Goal: Task Accomplishment & Management: Manage account settings

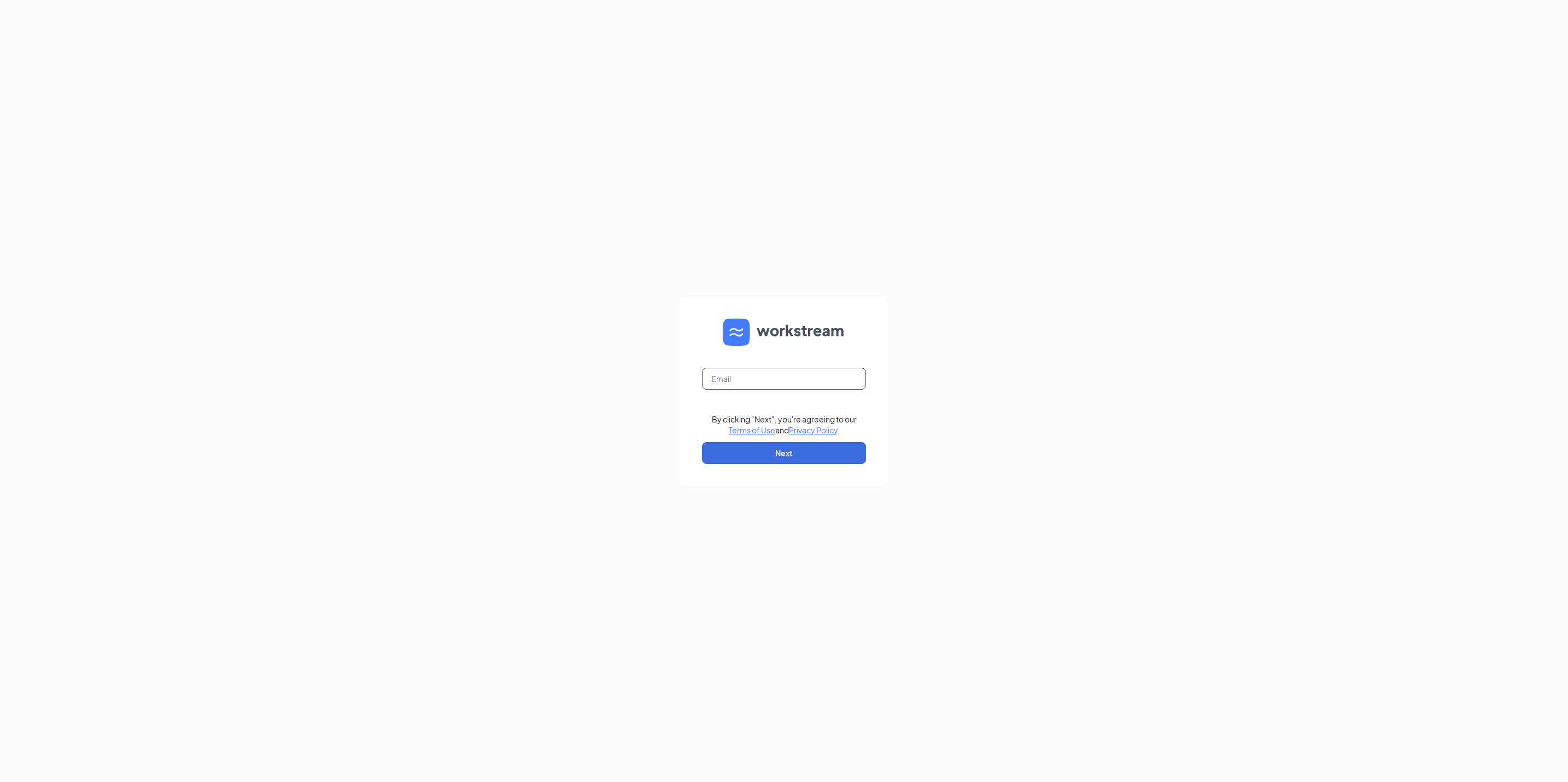
click at [830, 384] on input "text" at bounding box center [783, 379] width 164 height 22
type input "[EMAIL_ADDRESS][DOMAIN_NAME]"
click at [814, 450] on button "Next" at bounding box center [783, 453] width 164 height 22
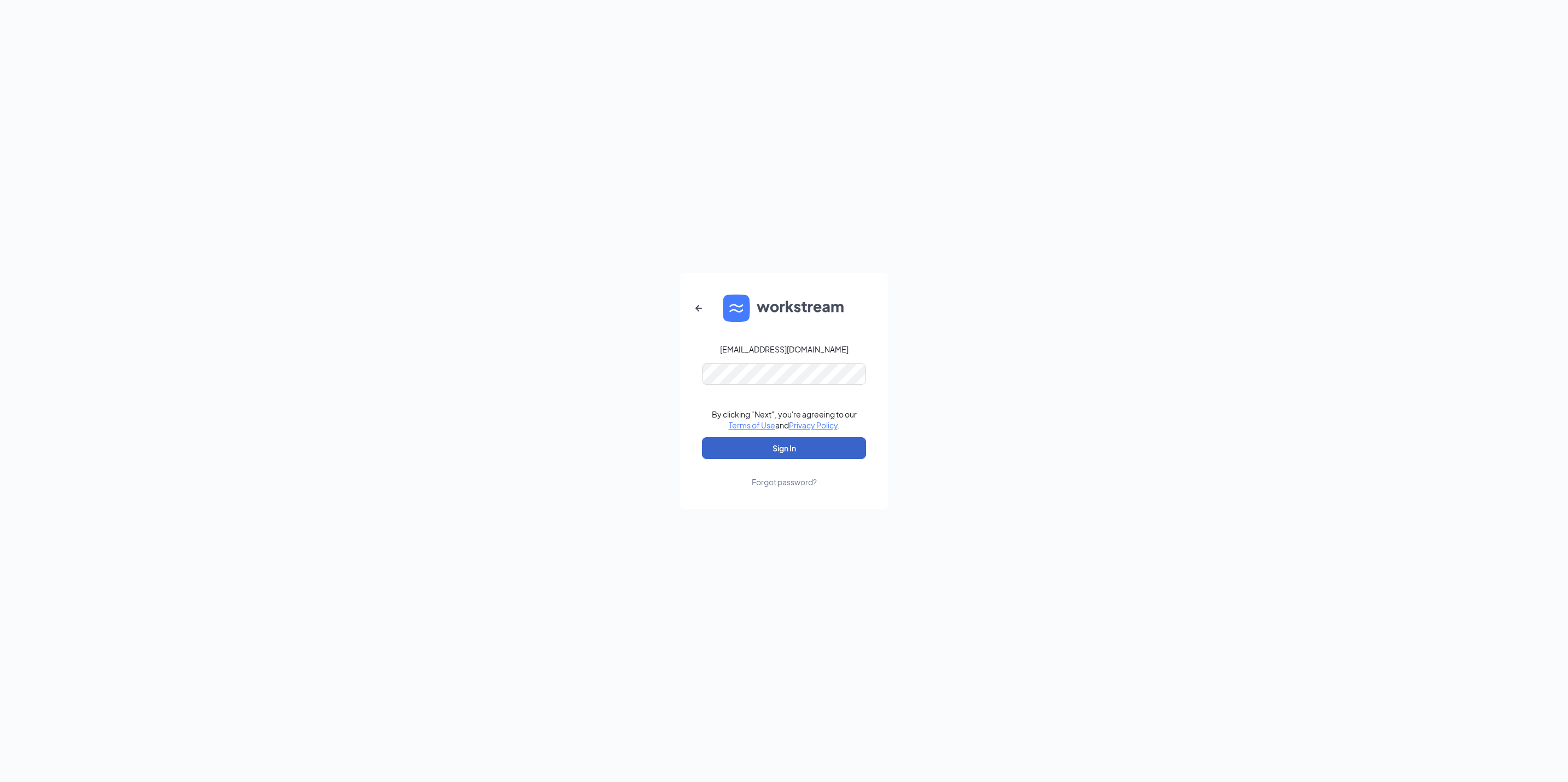
click at [795, 451] on button "Sign In" at bounding box center [783, 448] width 164 height 22
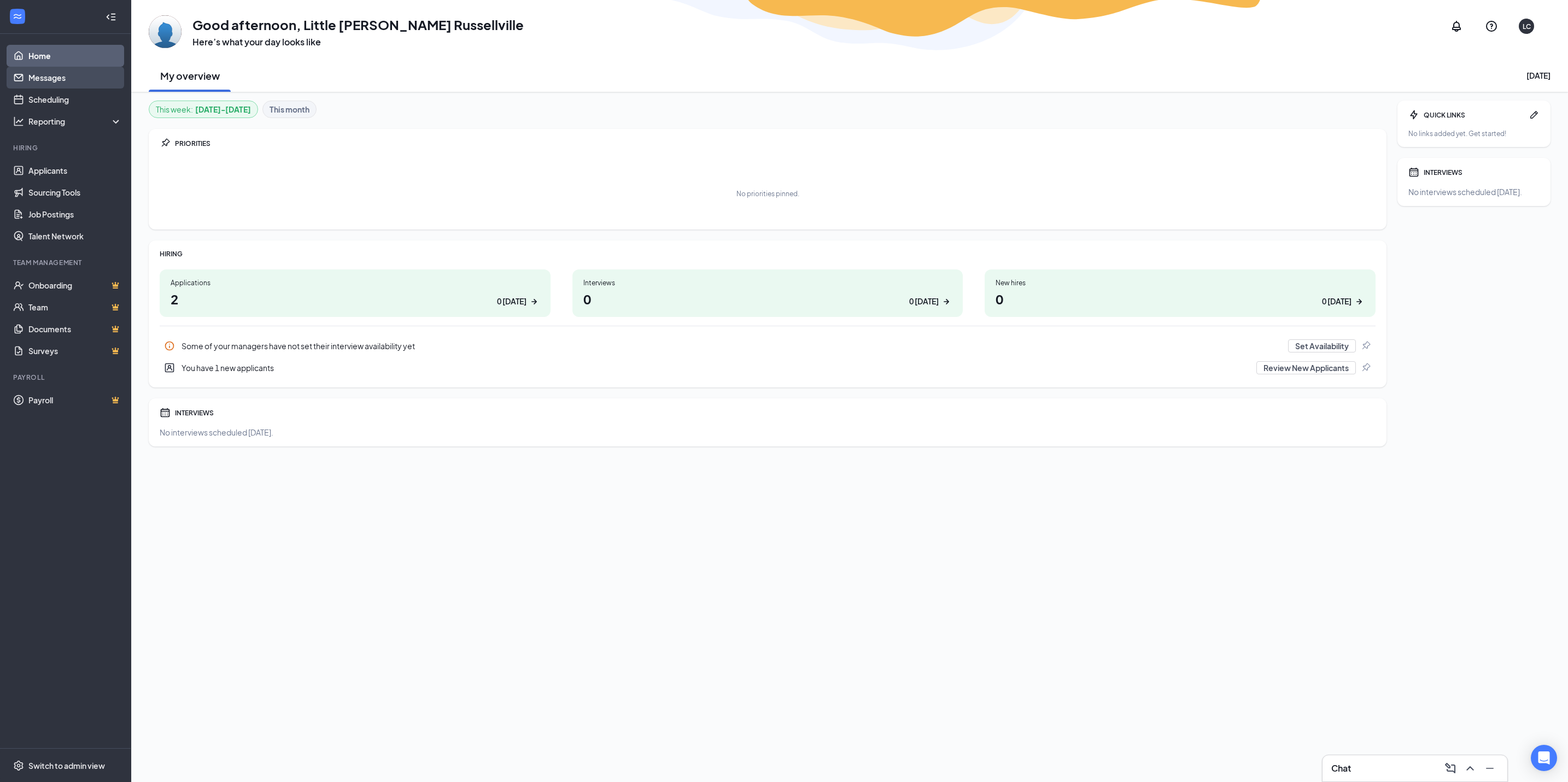
click at [58, 77] on link "Messages" at bounding box center [75, 78] width 94 height 22
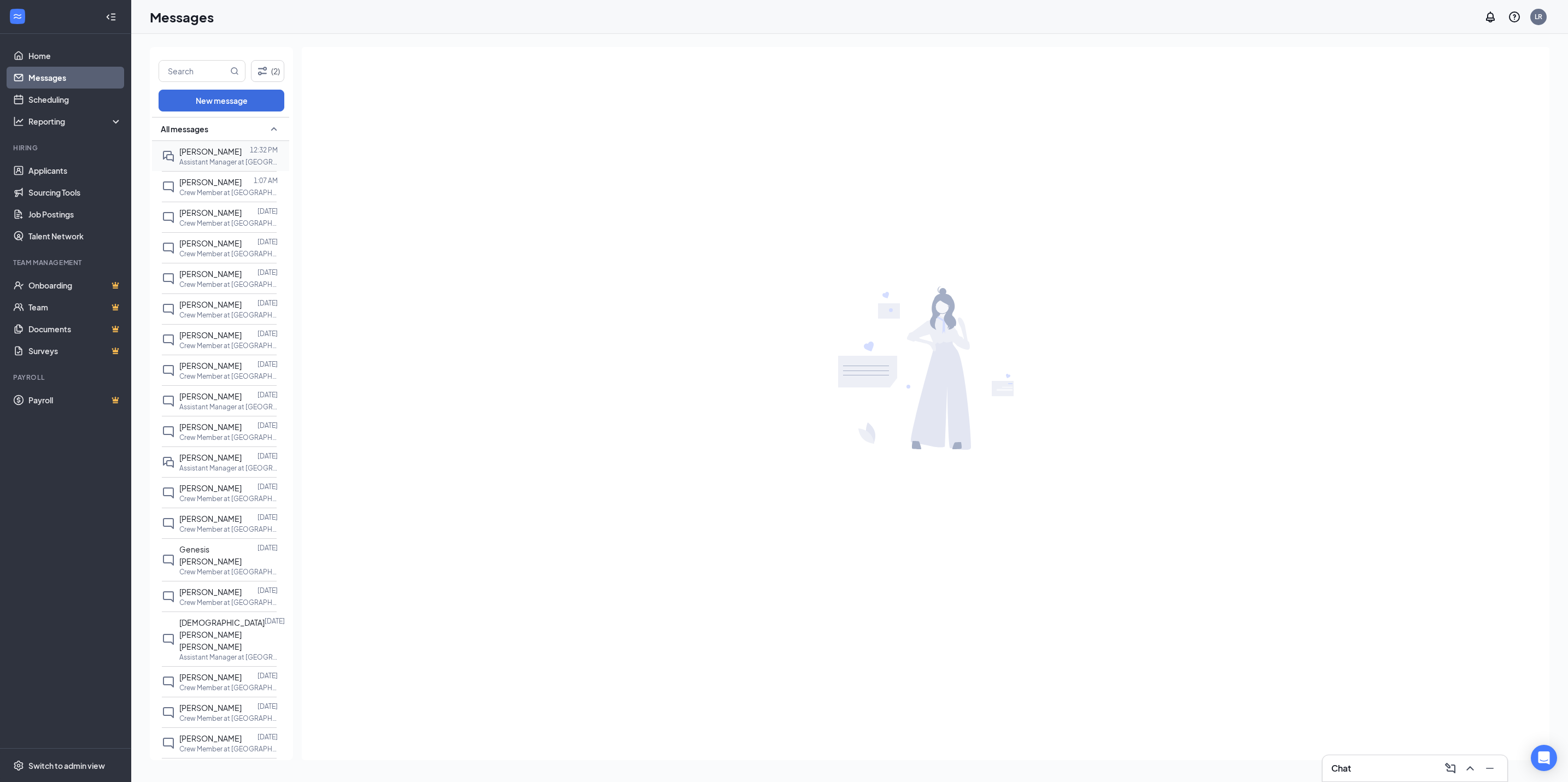
click at [244, 158] on p "Assistant Manager at [GEOGRAPHIC_DATA]" at bounding box center [228, 162] width 98 height 9
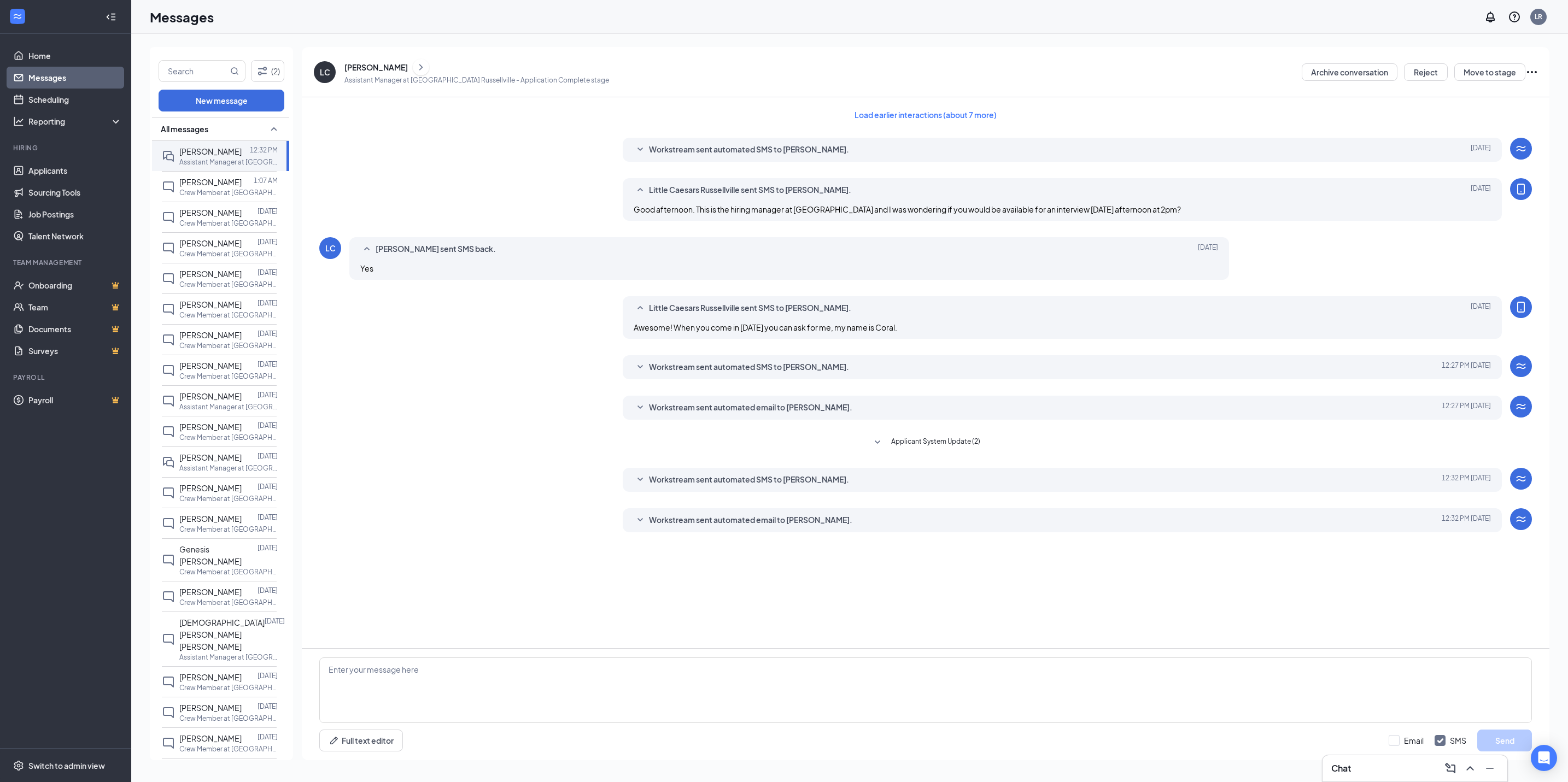
click at [365, 66] on div "[PERSON_NAME]" at bounding box center [376, 67] width 64 height 11
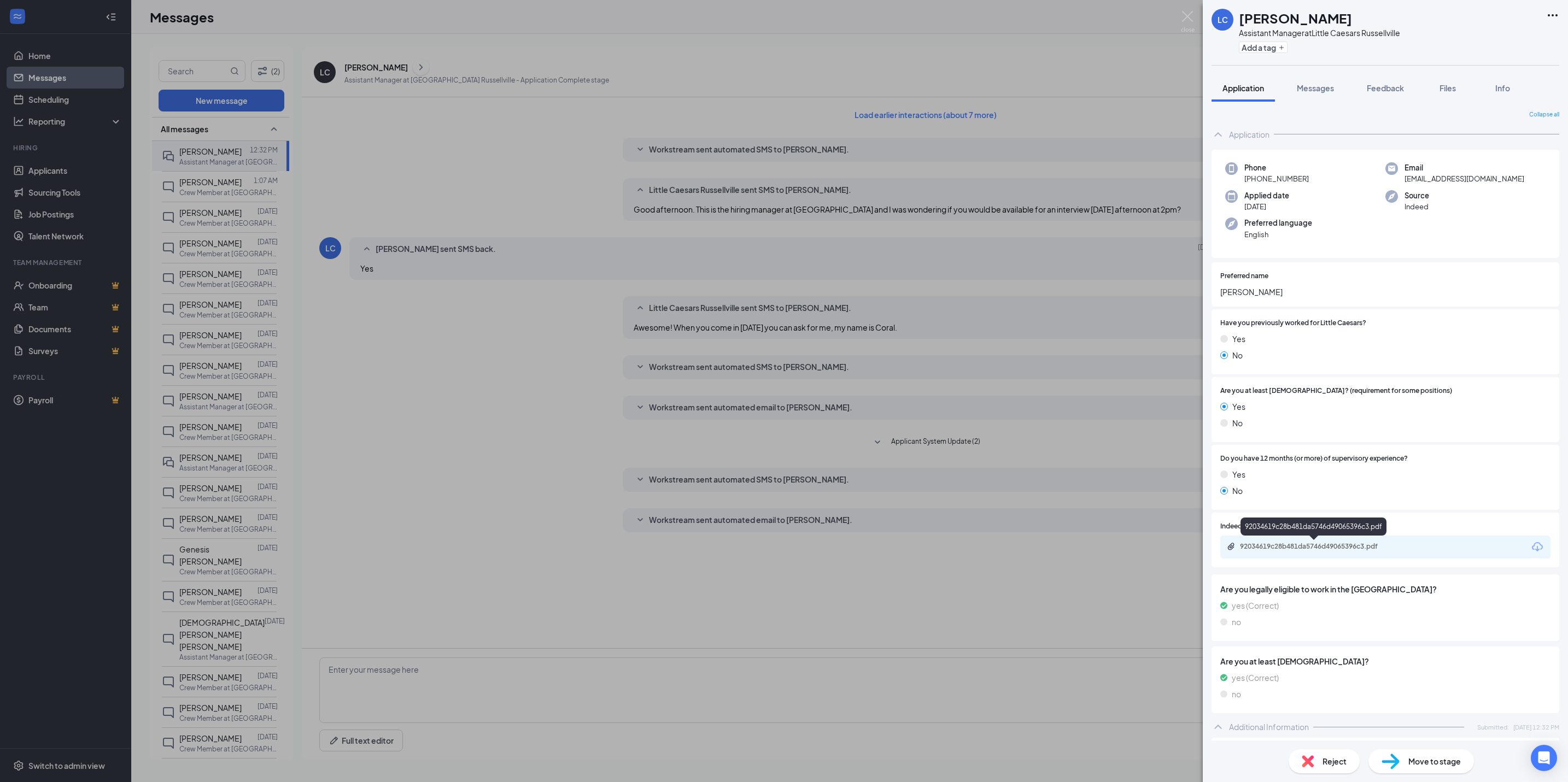
click at [1376, 549] on div "92034619c28b481da5746d49065396c3.pdf" at bounding box center [1316, 547] width 153 height 9
click at [1190, 20] on img at bounding box center [1187, 21] width 14 height 21
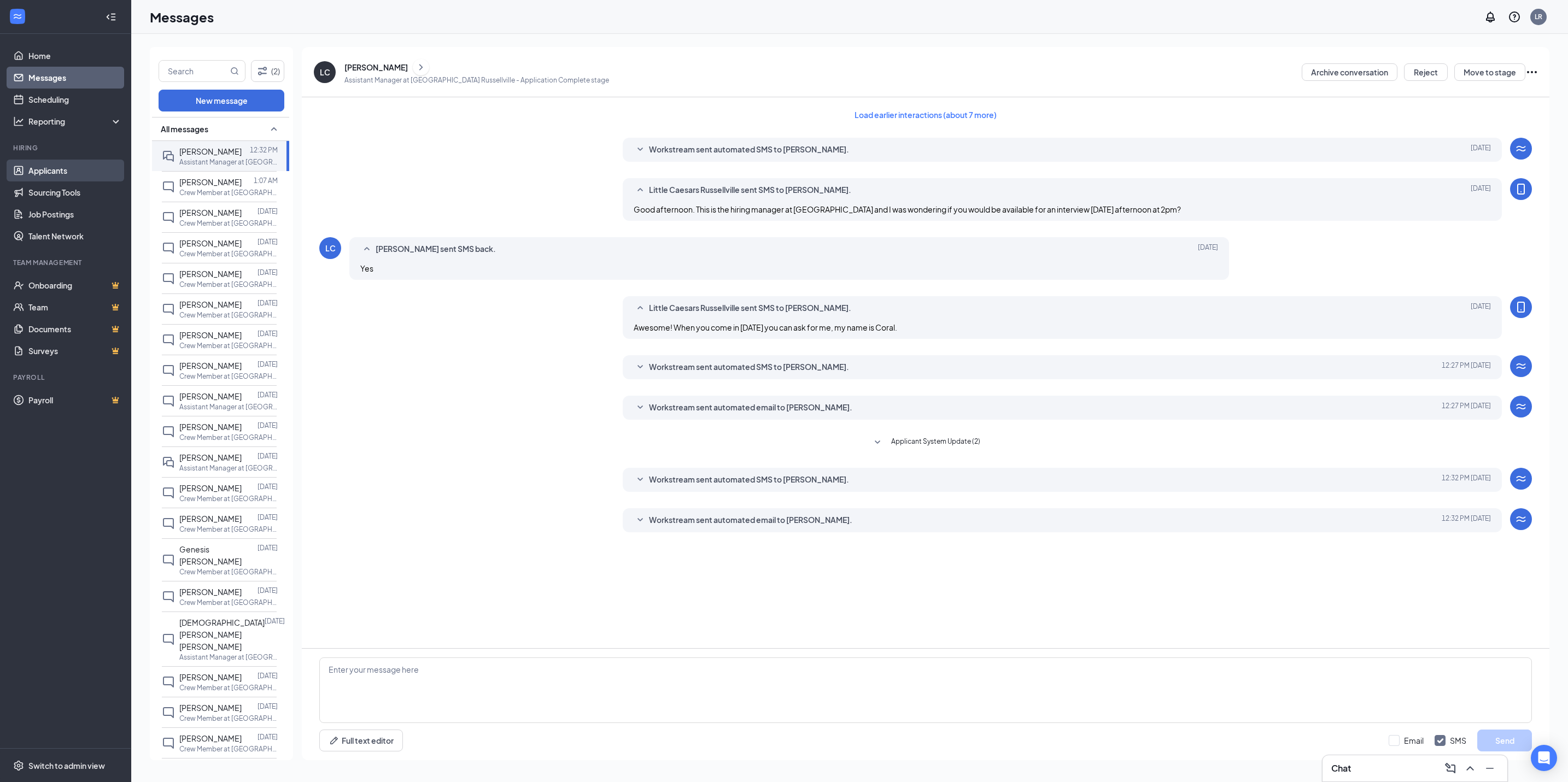
click at [54, 168] on link "Applicants" at bounding box center [75, 170] width 94 height 22
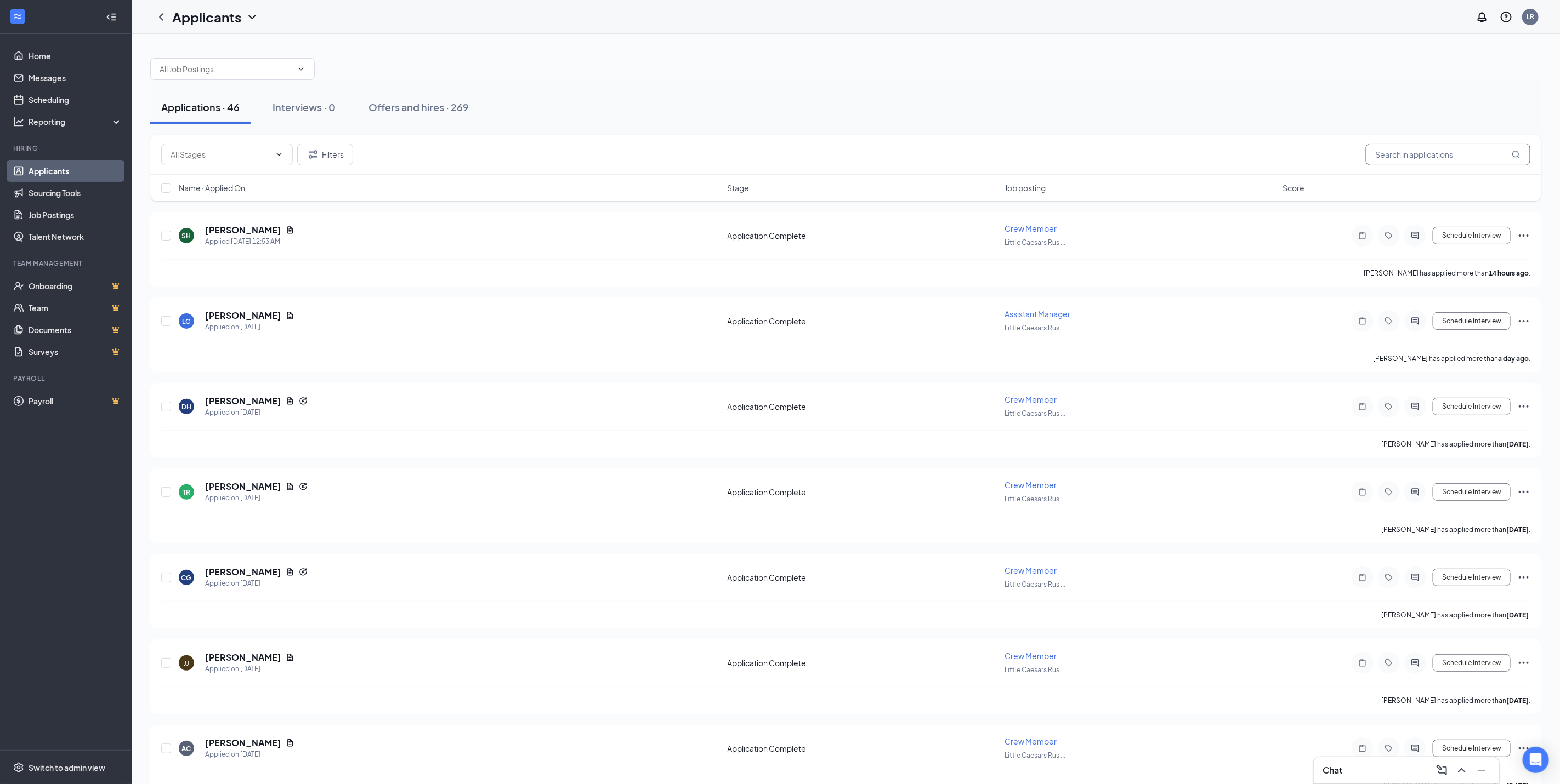
click at [1397, 154] on input "text" at bounding box center [1448, 154] width 164 height 22
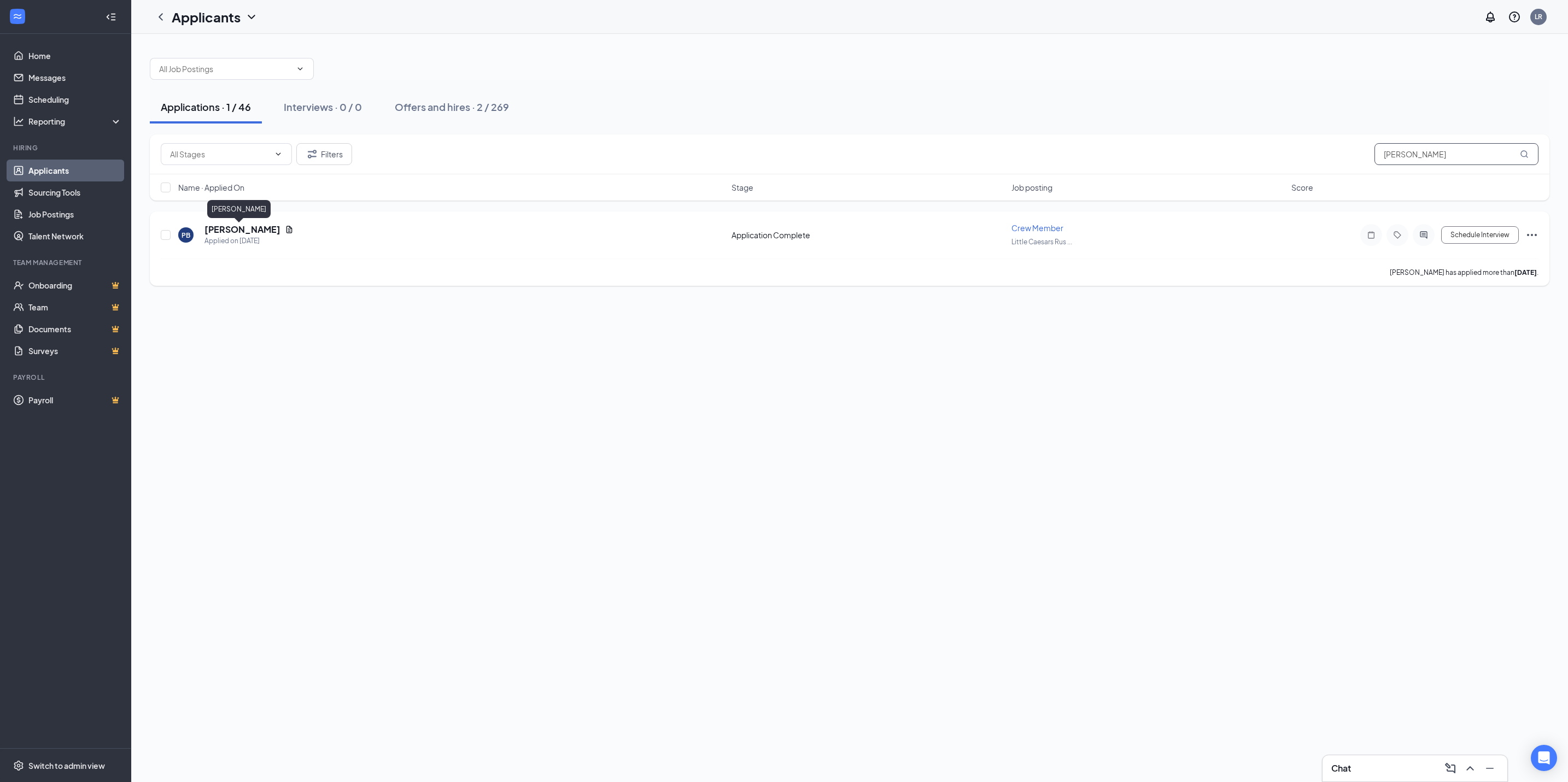
type input "[PERSON_NAME]"
click at [218, 235] on h5 "[PERSON_NAME]" at bounding box center [242, 229] width 76 height 12
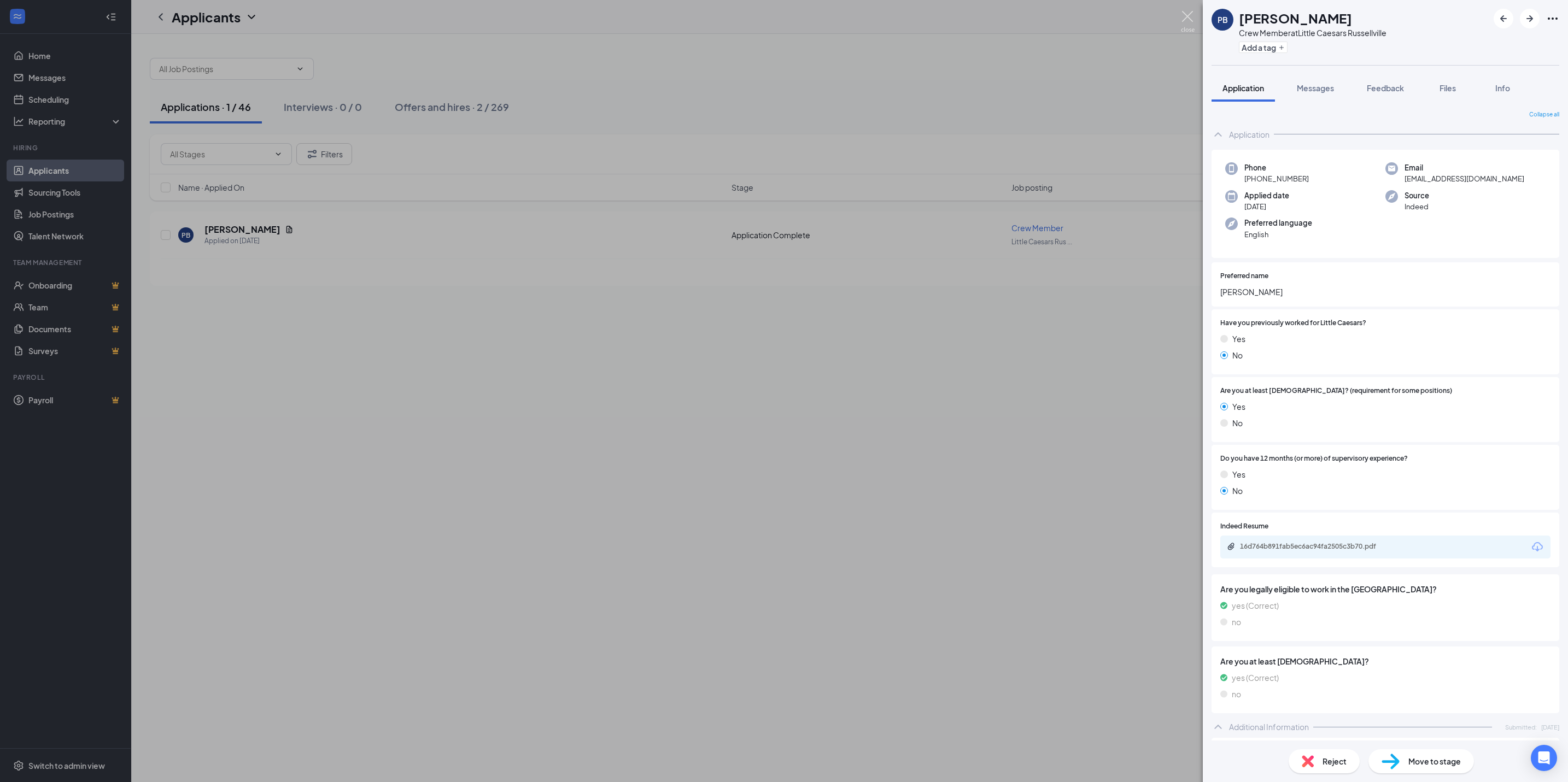
click at [1187, 20] on img at bounding box center [1187, 21] width 14 height 21
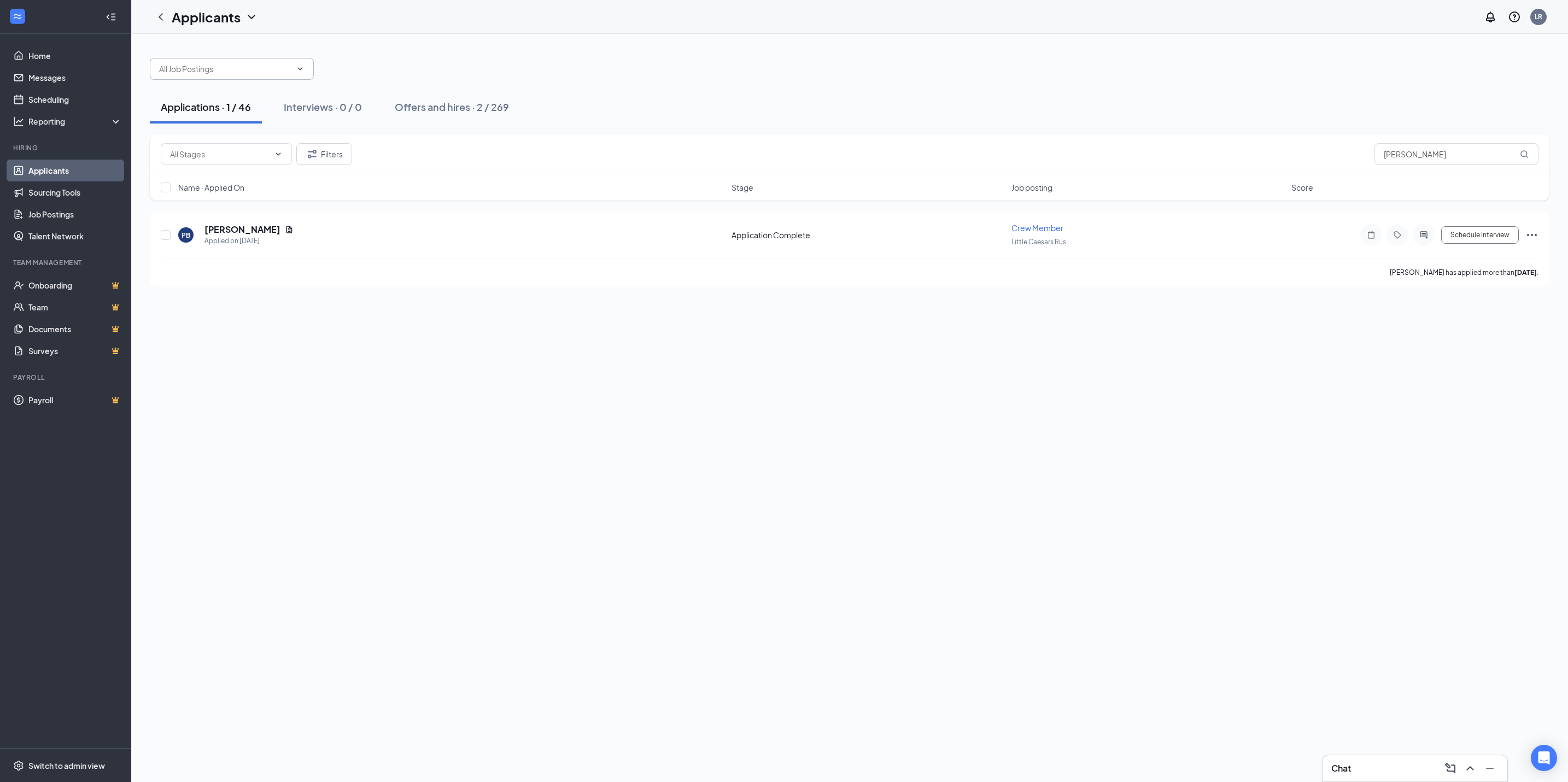
click at [181, 68] on input "text" at bounding box center [225, 69] width 132 height 12
click at [247, 97] on div "Assistant Manager ([GEOGRAPHIC_DATA][PERSON_NAME])" at bounding box center [231, 100] width 147 height 24
type input "Assistant Manager ([GEOGRAPHIC_DATA][PERSON_NAME])"
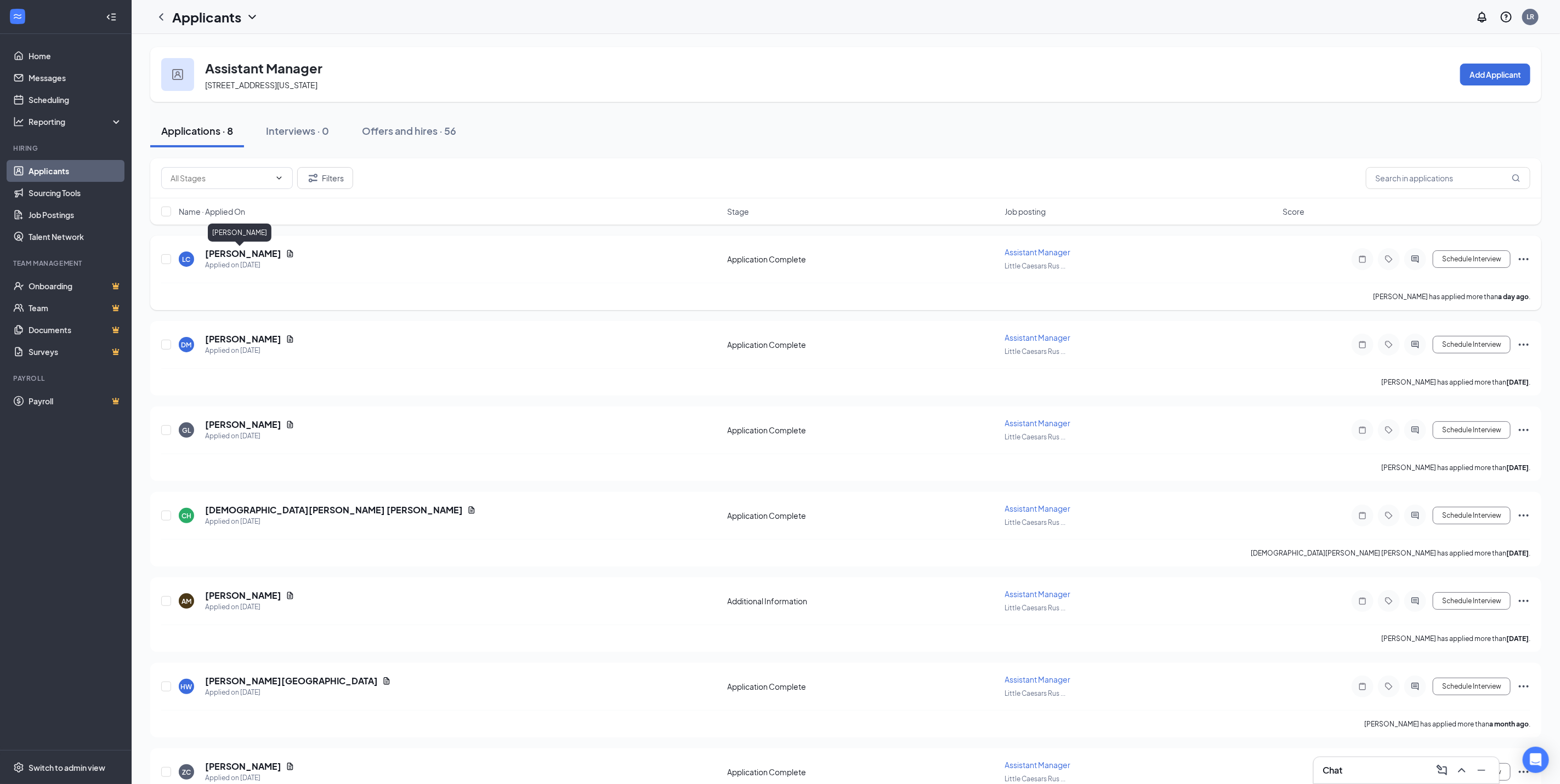
click at [239, 258] on h5 "[PERSON_NAME]" at bounding box center [243, 254] width 77 height 12
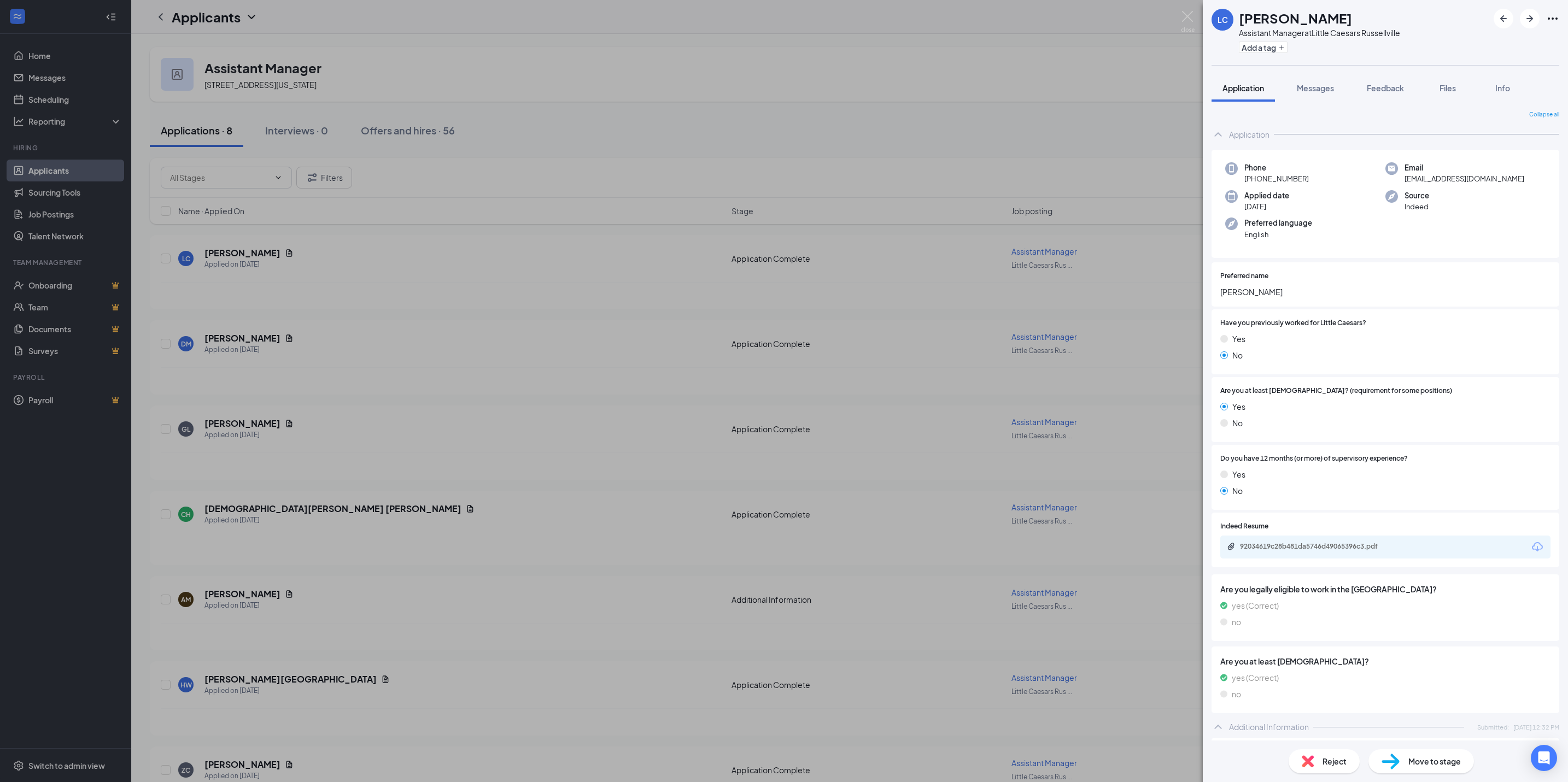
click at [1447, 753] on div "Move to stage" at bounding box center [1421, 761] width 105 height 24
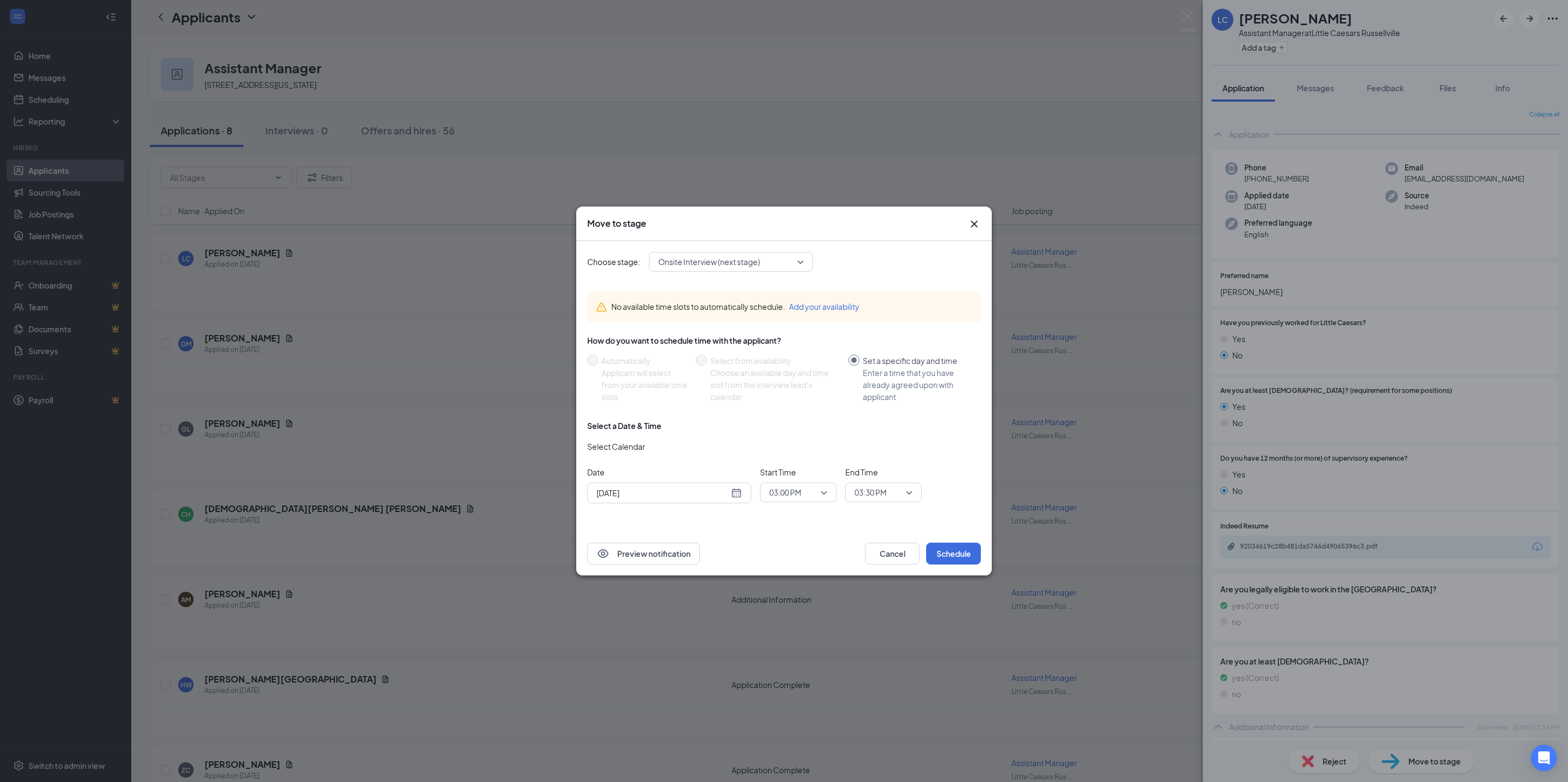
click at [771, 257] on span "Onsite Interview (next stage)" at bounding box center [726, 261] width 135 height 17
click at [756, 399] on div "Emcentrix" at bounding box center [730, 393] width 164 height 25
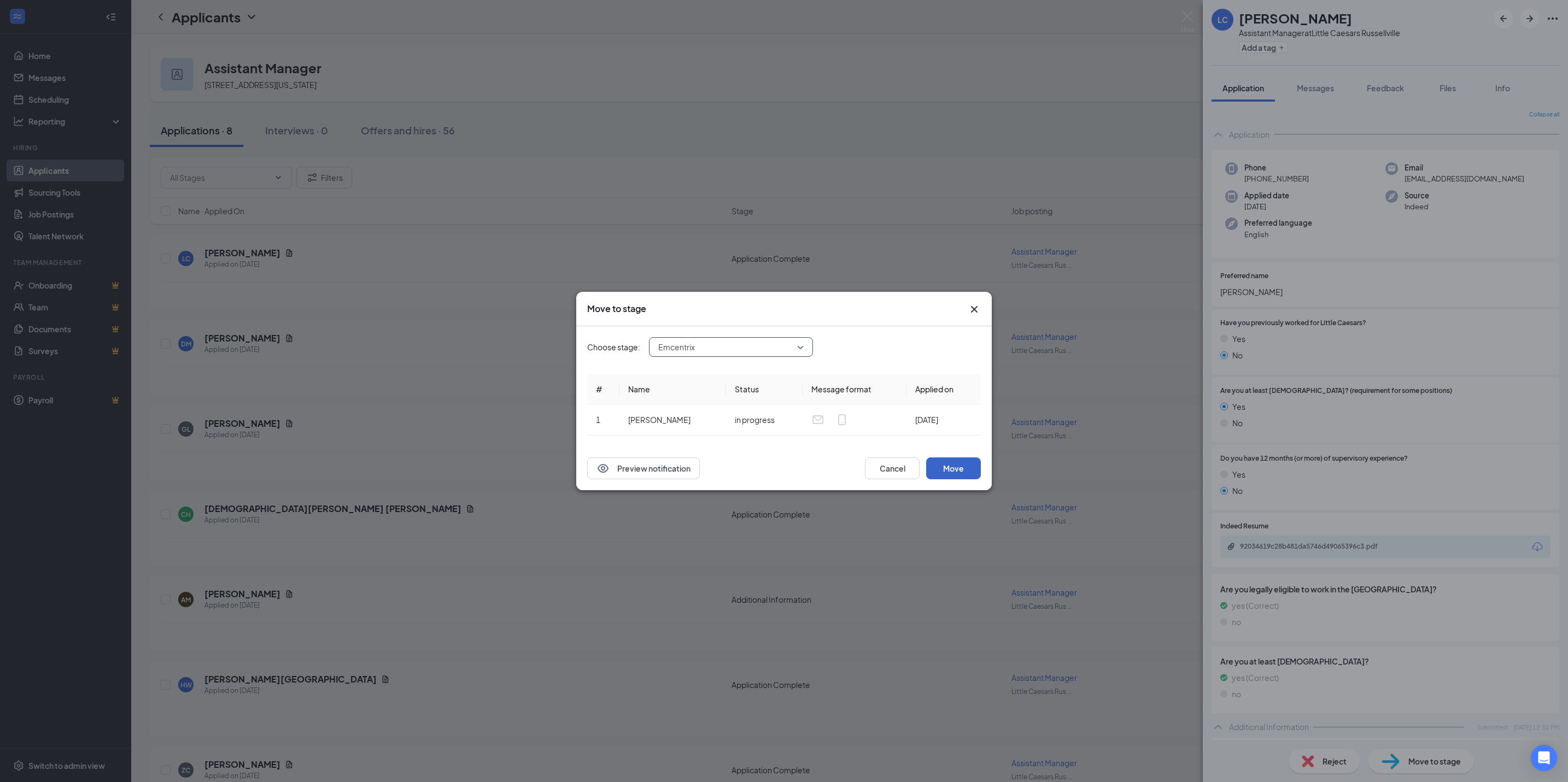
click at [948, 470] on button "Move" at bounding box center [953, 468] width 54 height 22
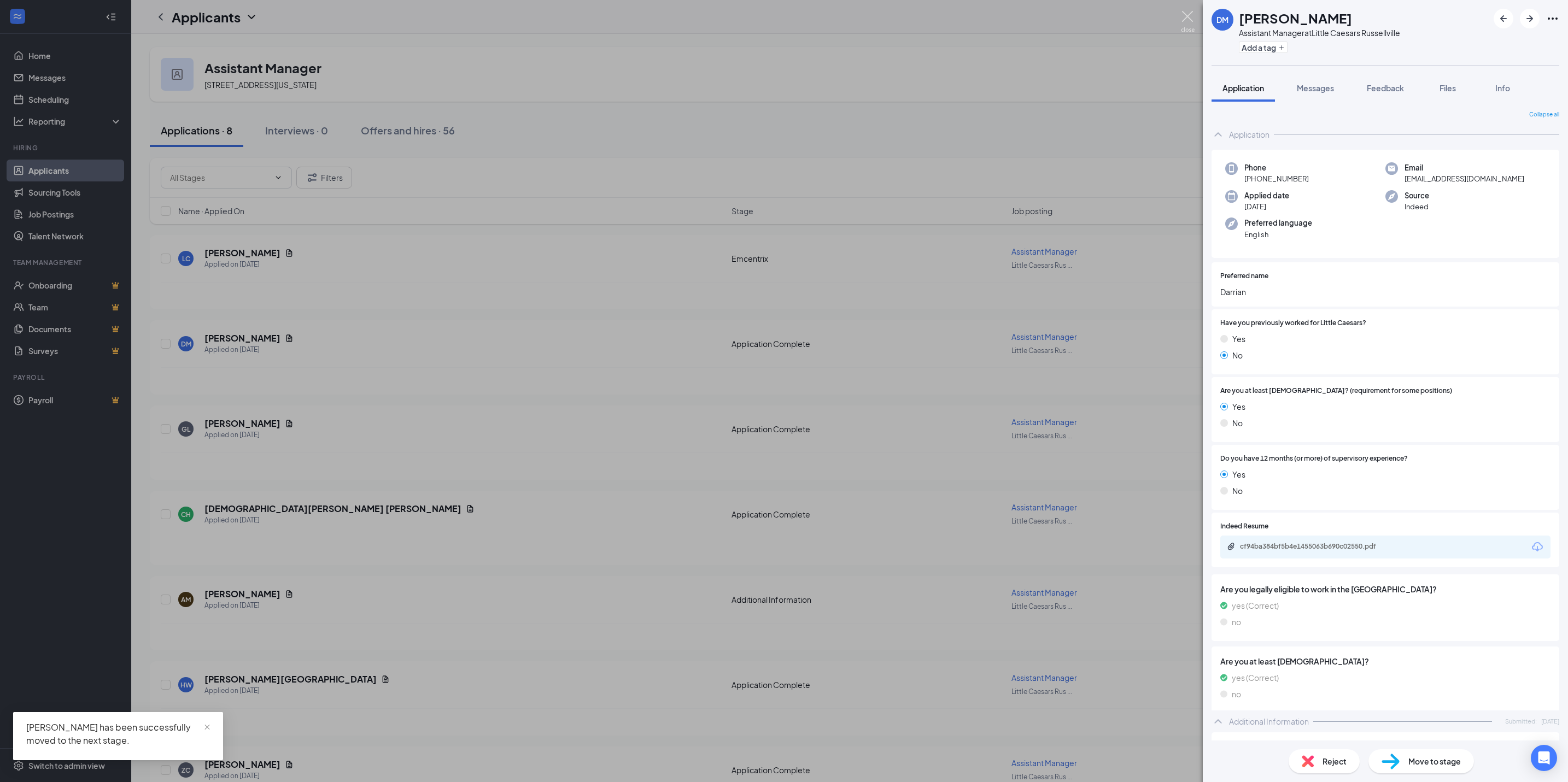
click at [1190, 21] on img at bounding box center [1187, 21] width 14 height 21
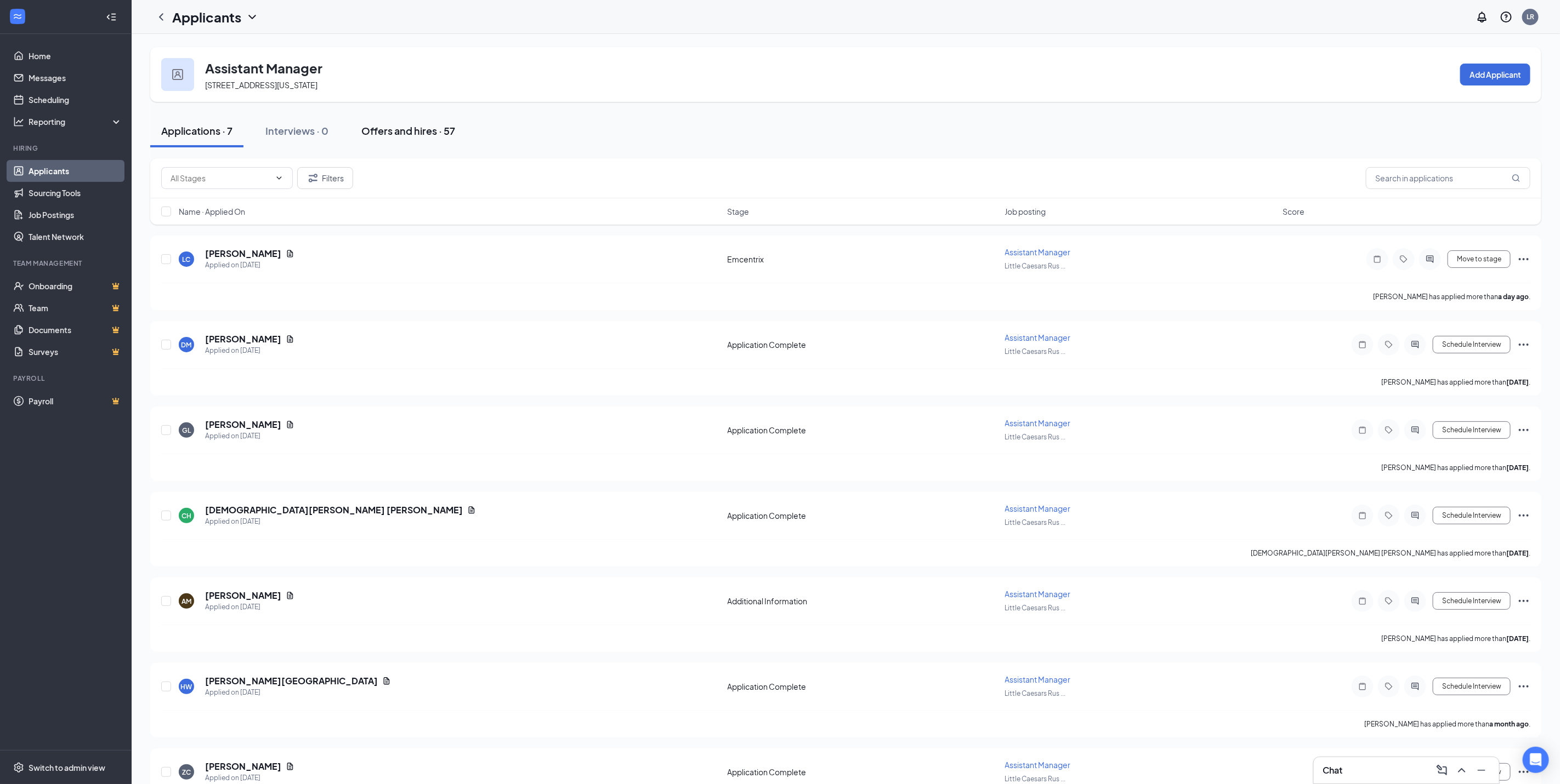
click at [428, 134] on div "Offers and hires · 57" at bounding box center [408, 130] width 94 height 14
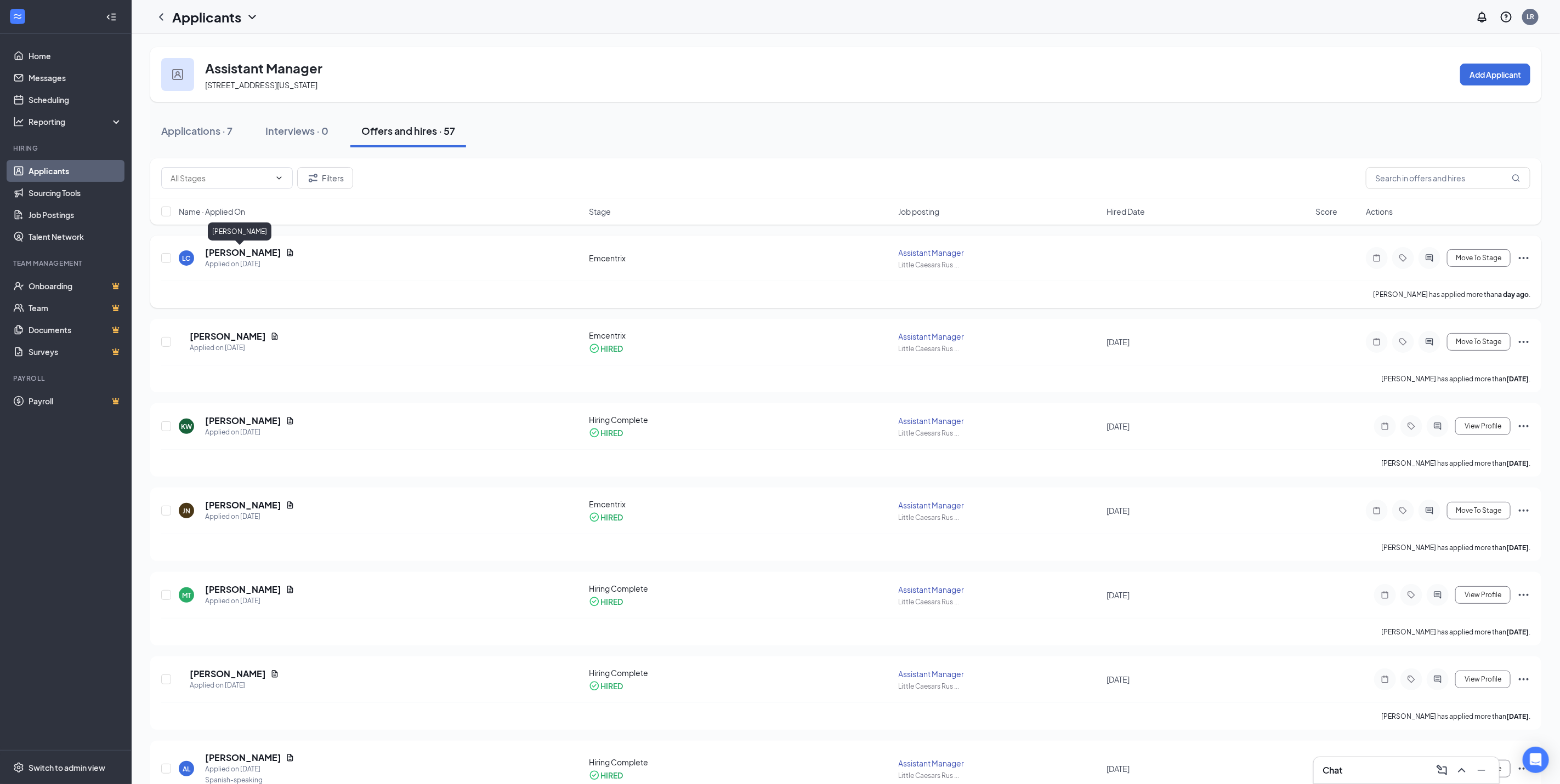
click at [249, 257] on h5 "[PERSON_NAME]" at bounding box center [243, 253] width 77 height 12
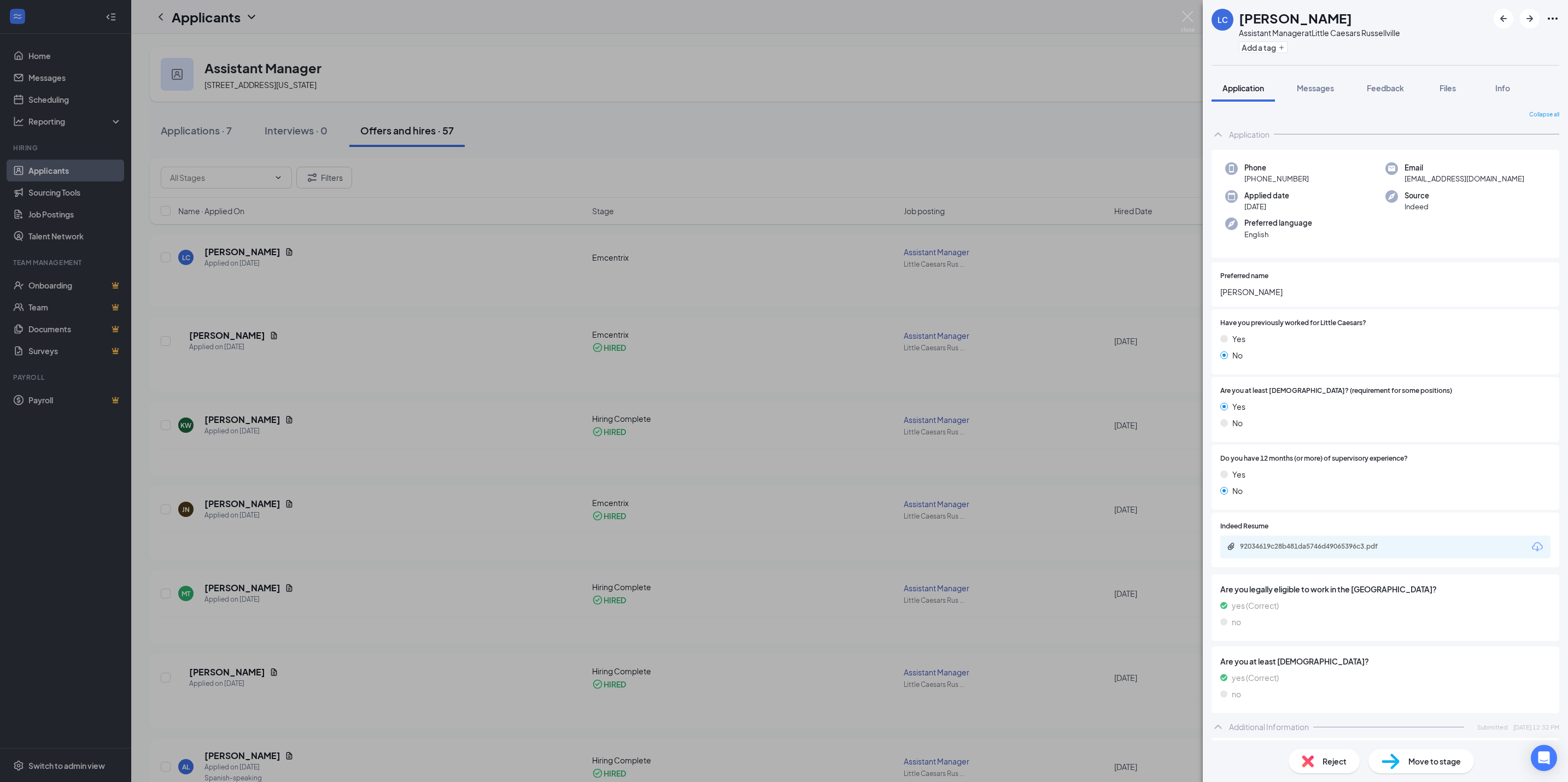
click at [1404, 751] on div "Move to stage" at bounding box center [1421, 761] width 105 height 24
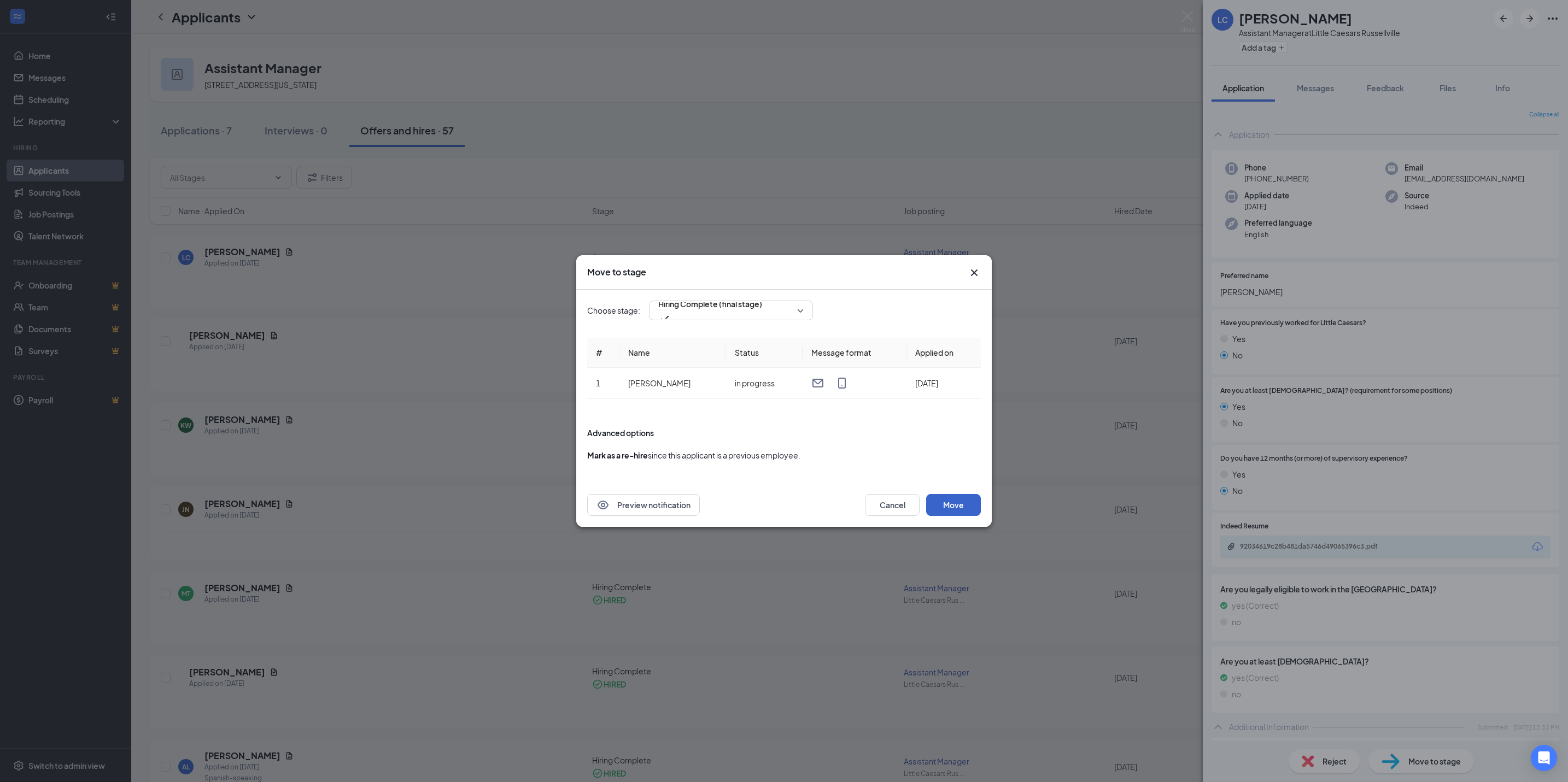
click at [953, 502] on button "Move" at bounding box center [953, 505] width 54 height 22
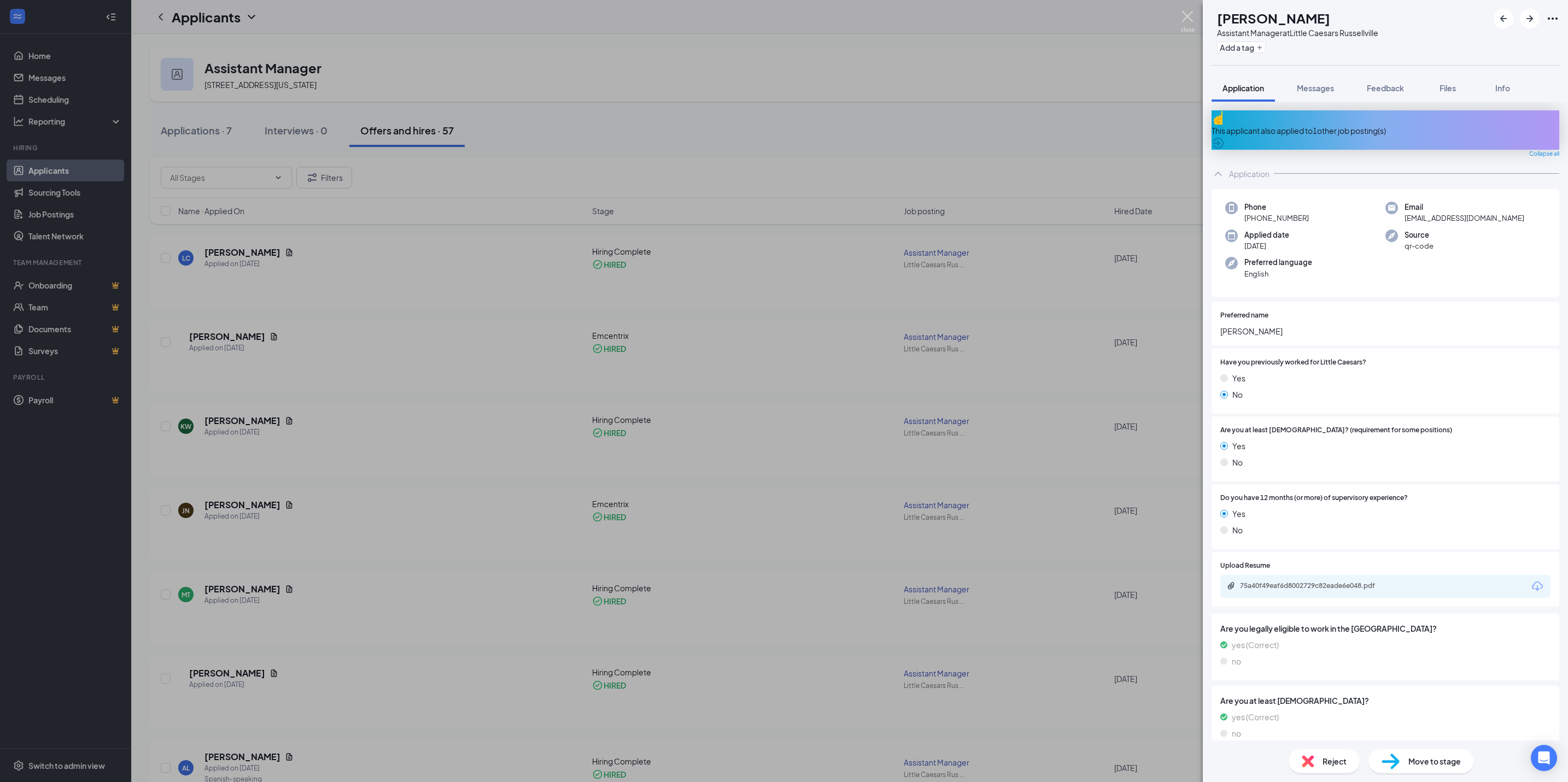
click at [1189, 19] on img at bounding box center [1187, 21] width 14 height 21
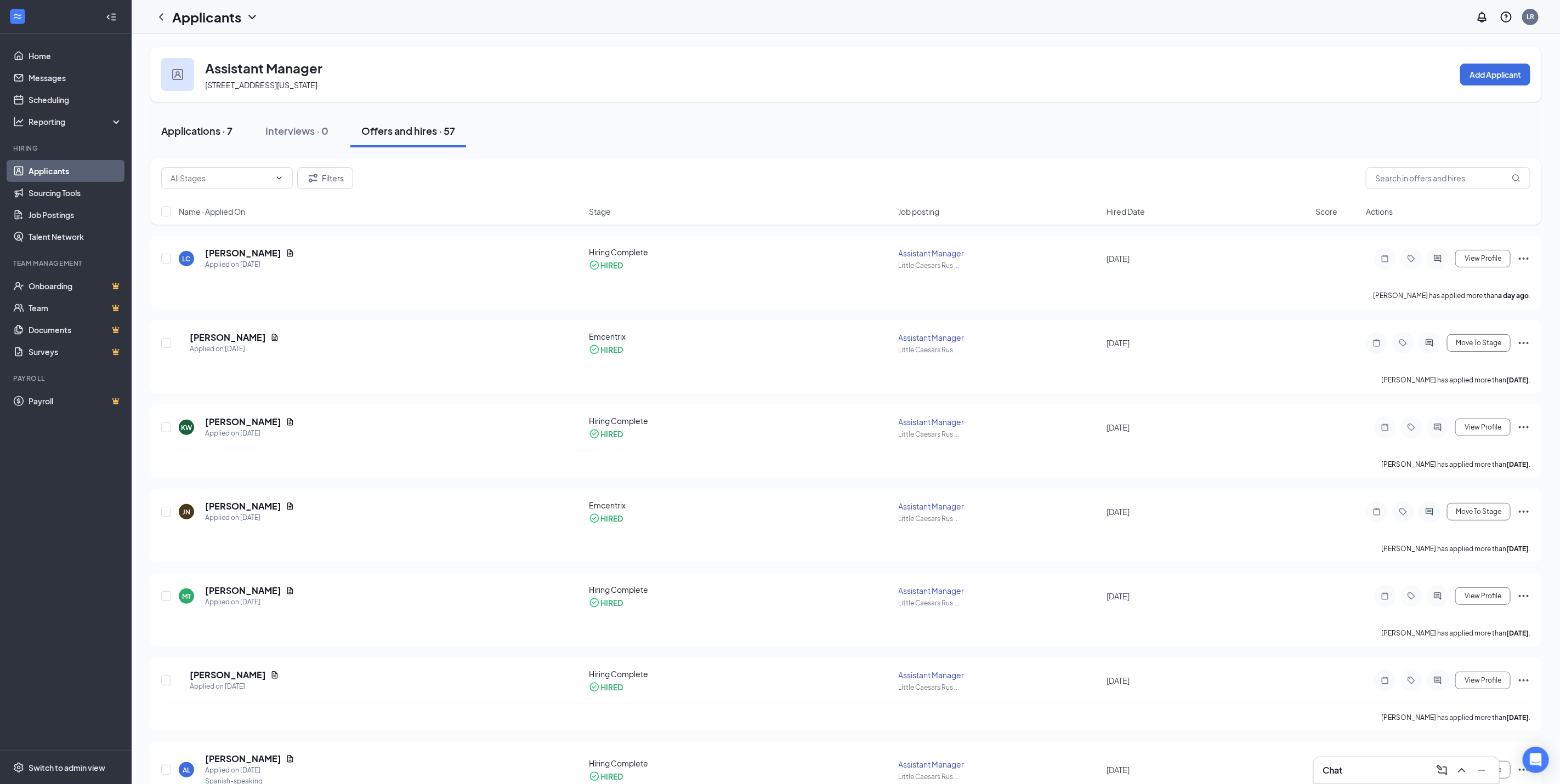
click at [208, 137] on div "Applications · 7" at bounding box center [196, 130] width 71 height 14
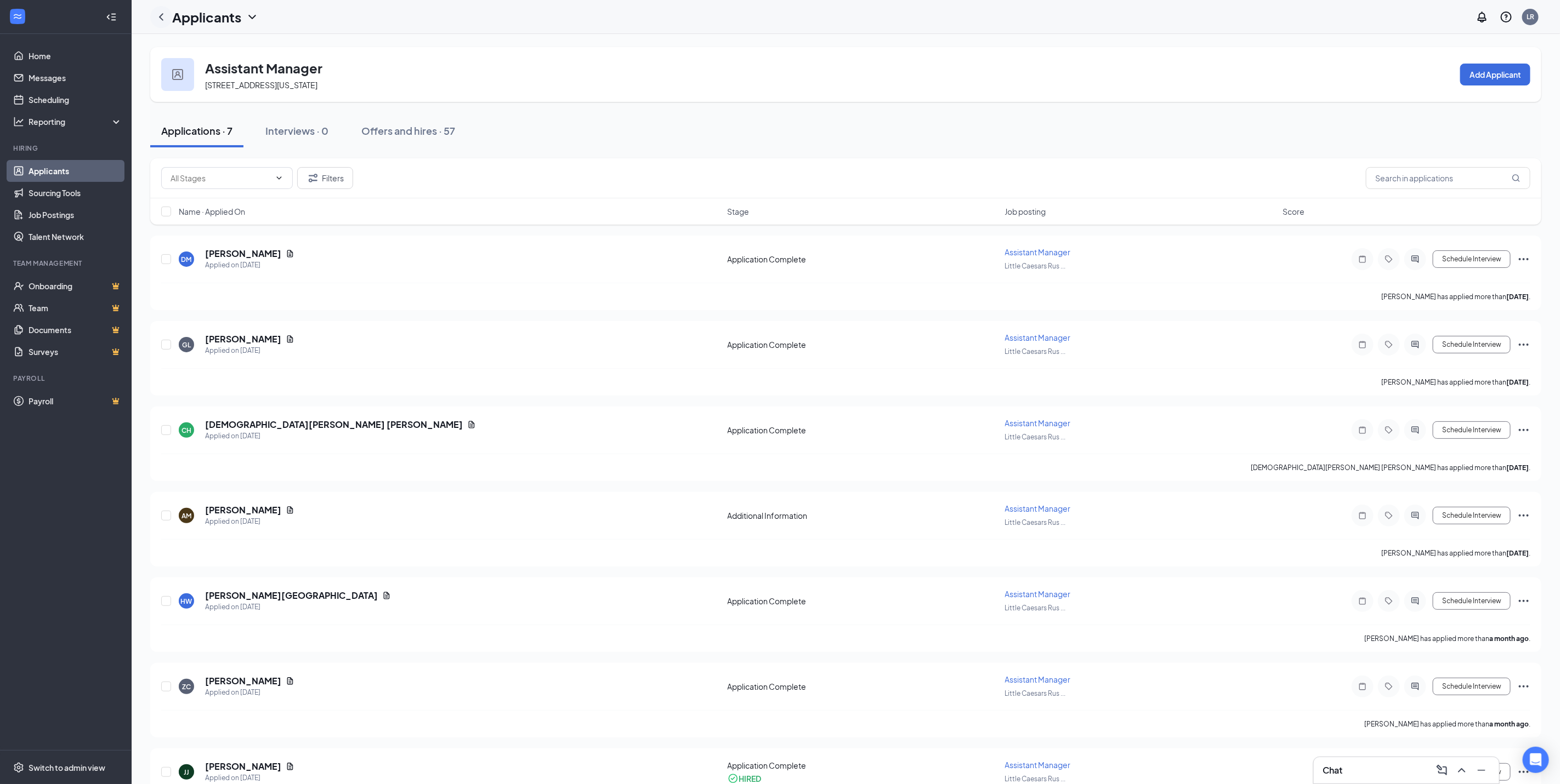
click at [158, 12] on icon "ChevronLeft" at bounding box center [161, 17] width 13 height 13
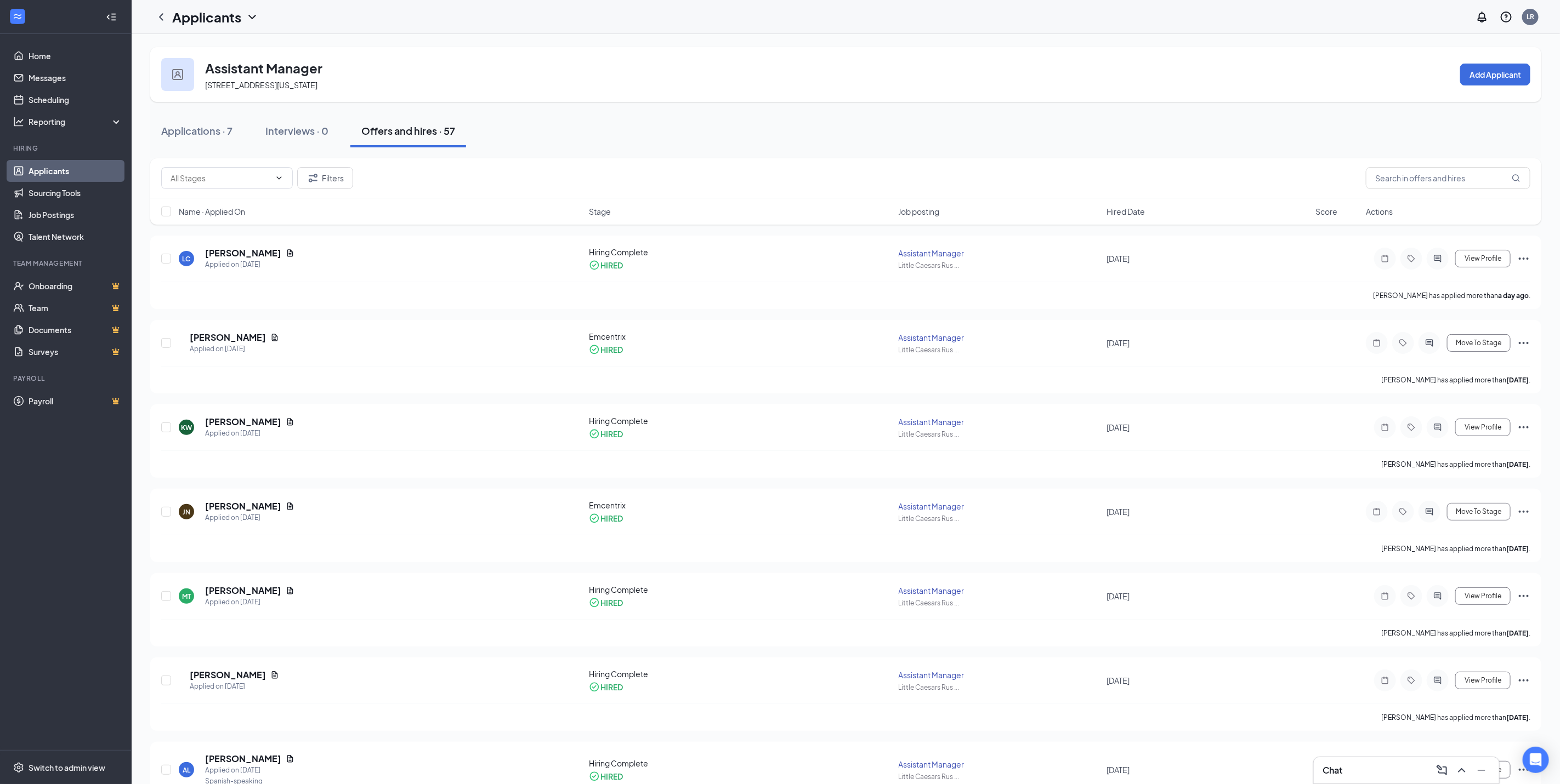
click at [243, 76] on h3 "Assistant Manager" at bounding box center [263, 68] width 117 height 19
click at [153, 71] on div "Assistant Manager [STREET_ADDRESS][US_STATE] Add Applicant" at bounding box center [846, 74] width 1391 height 55
click at [170, 74] on div at bounding box center [177, 74] width 33 height 33
click at [182, 76] on img at bounding box center [178, 74] width 11 height 11
click at [242, 19] on div "Applicants" at bounding box center [216, 17] width 86 height 19
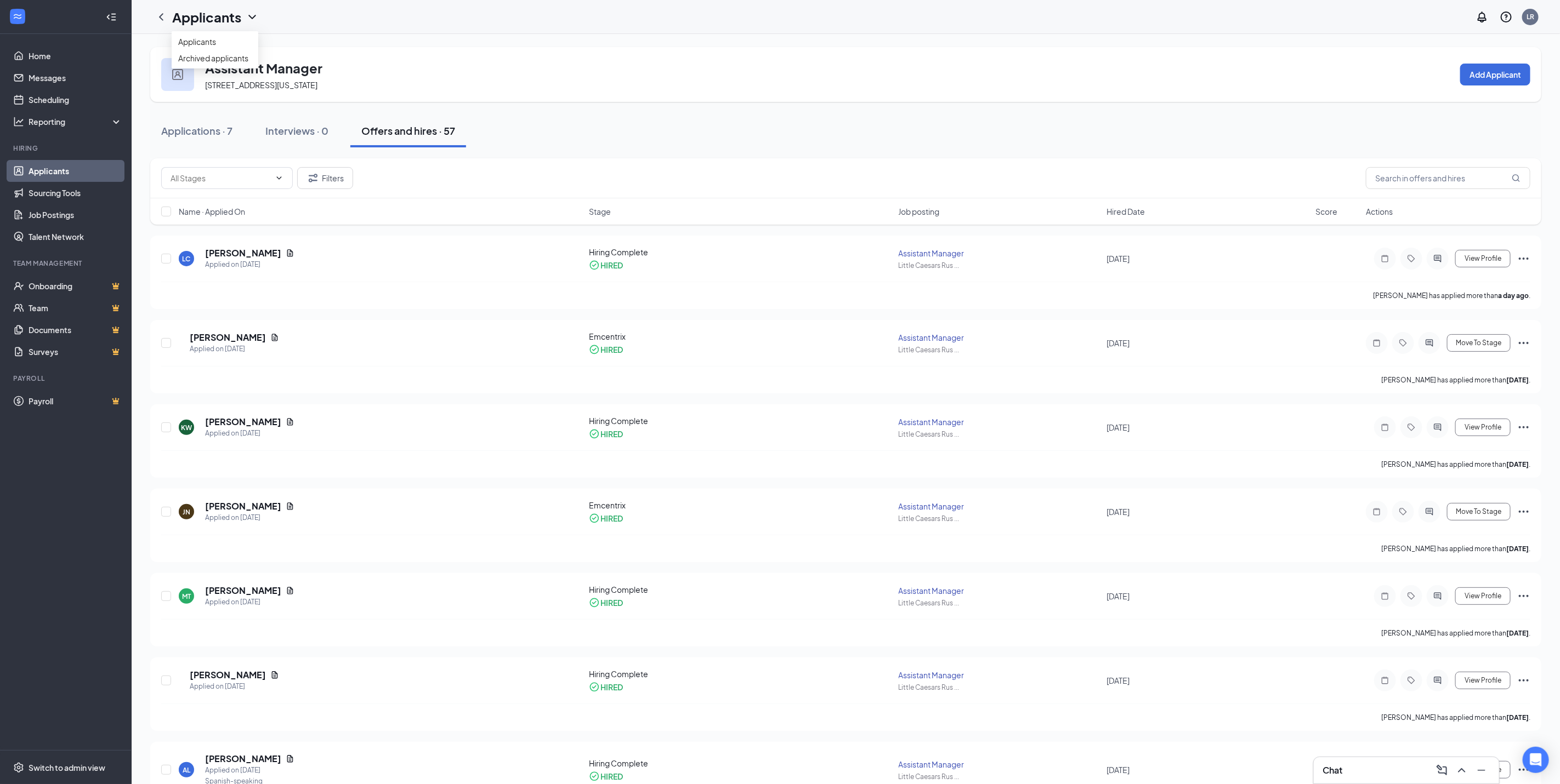
click at [255, 15] on icon "ChevronDown" at bounding box center [251, 17] width 7 height 5
click at [167, 15] on icon "ChevronLeft" at bounding box center [161, 17] width 13 height 13
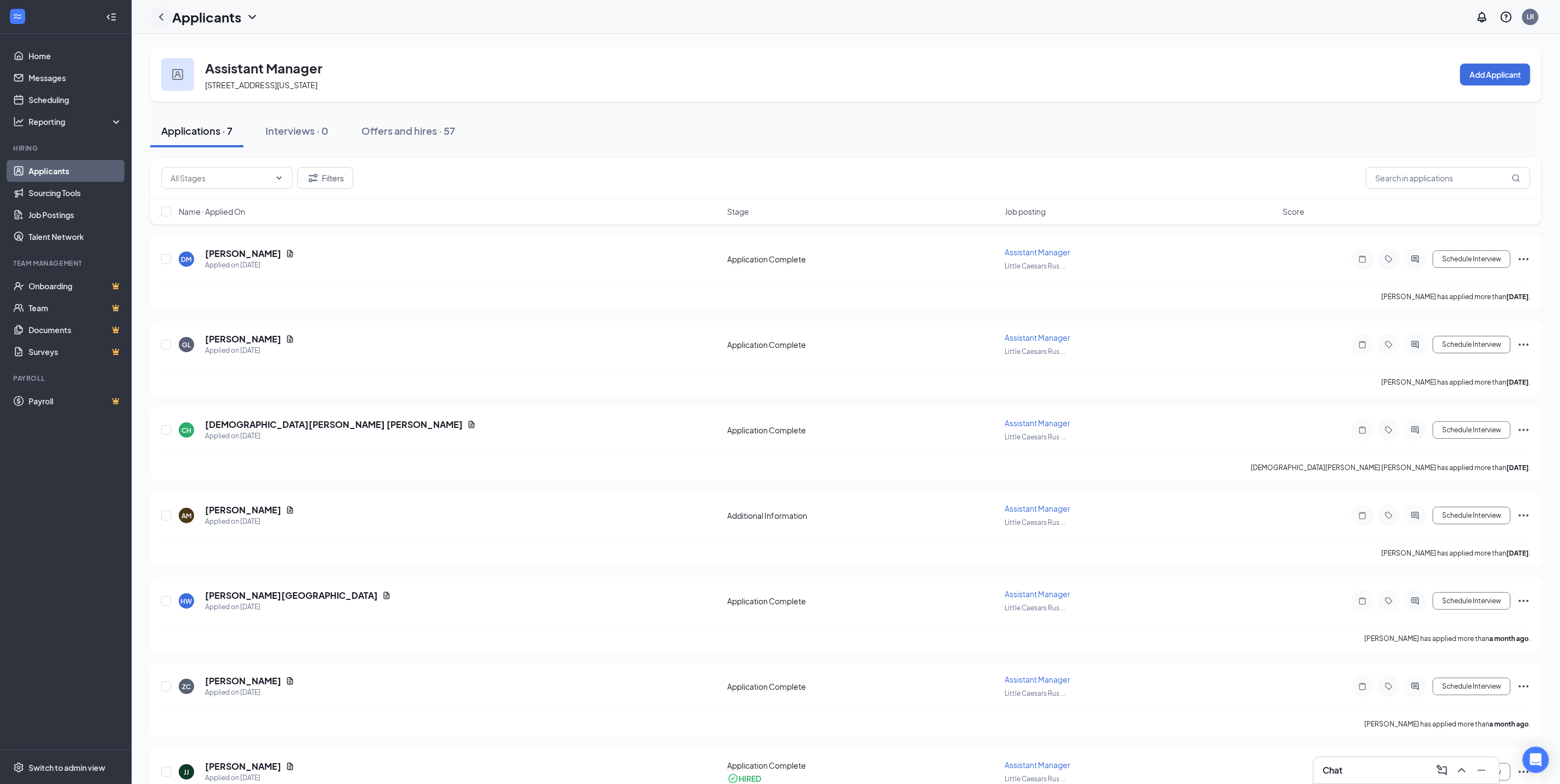
click at [164, 17] on icon "ChevronLeft" at bounding box center [161, 17] width 13 height 13
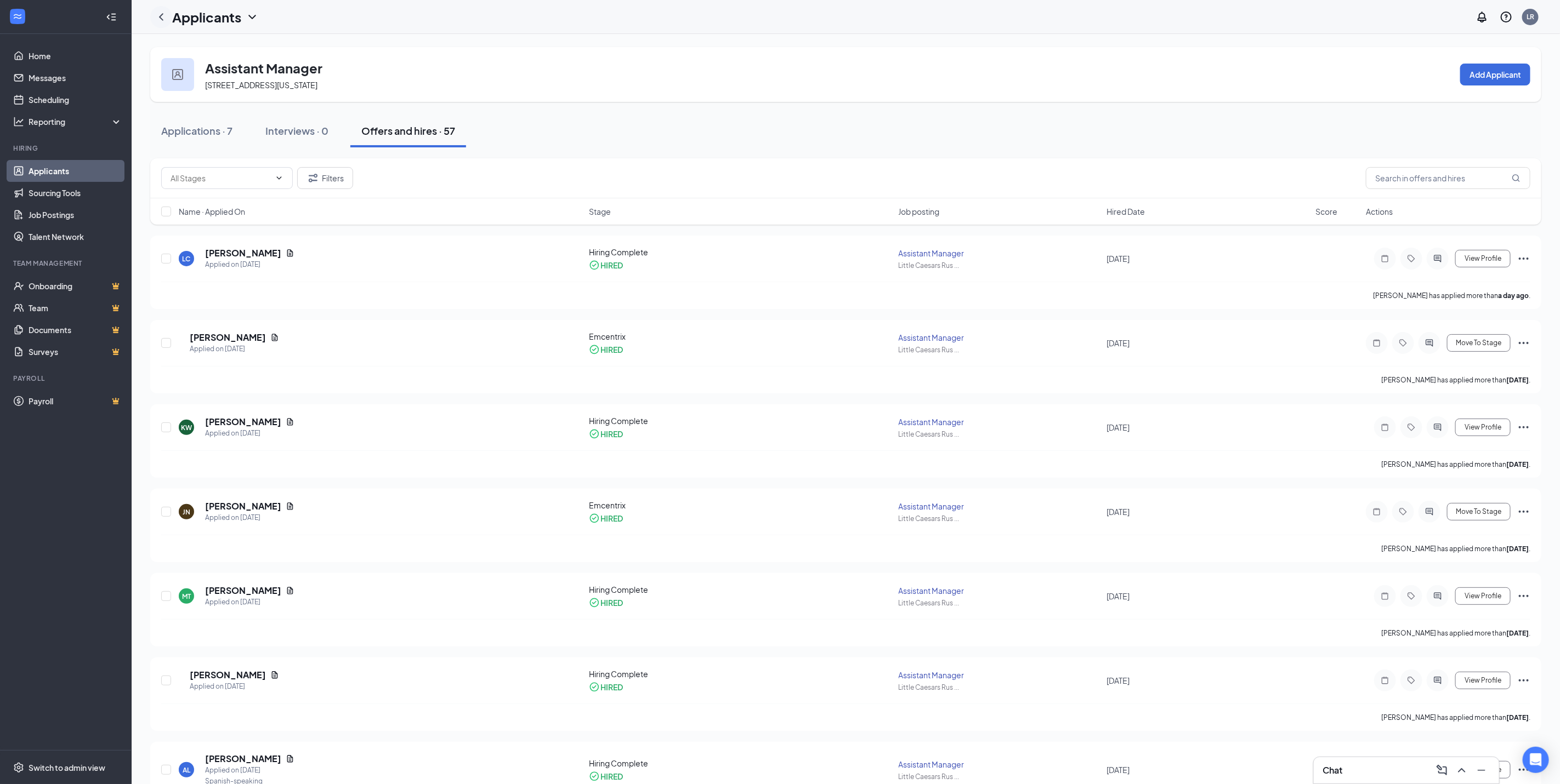
click at [164, 17] on icon "ChevronLeft" at bounding box center [161, 17] width 13 height 13
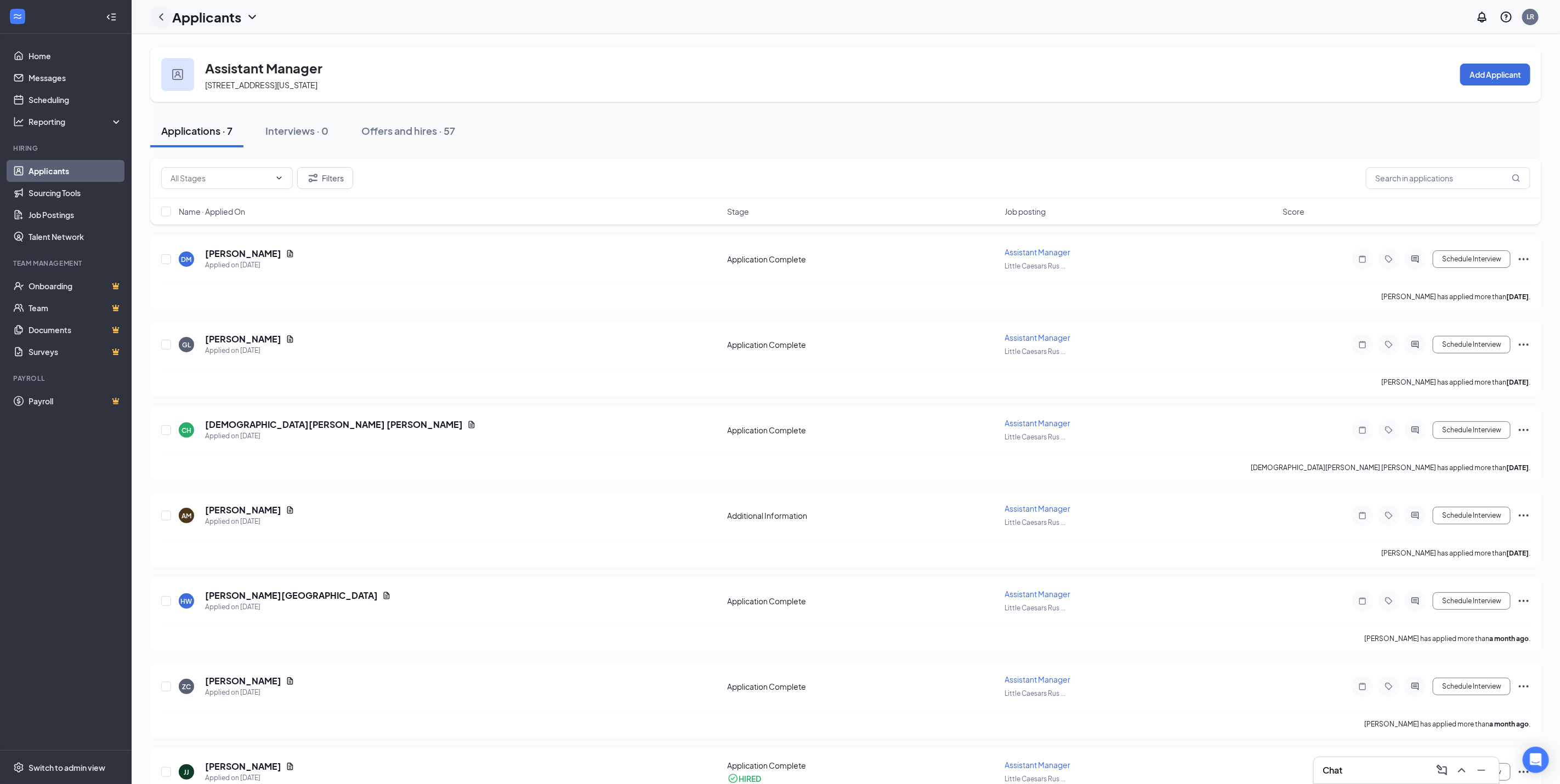
click at [164, 17] on icon "ChevronLeft" at bounding box center [161, 17] width 13 height 13
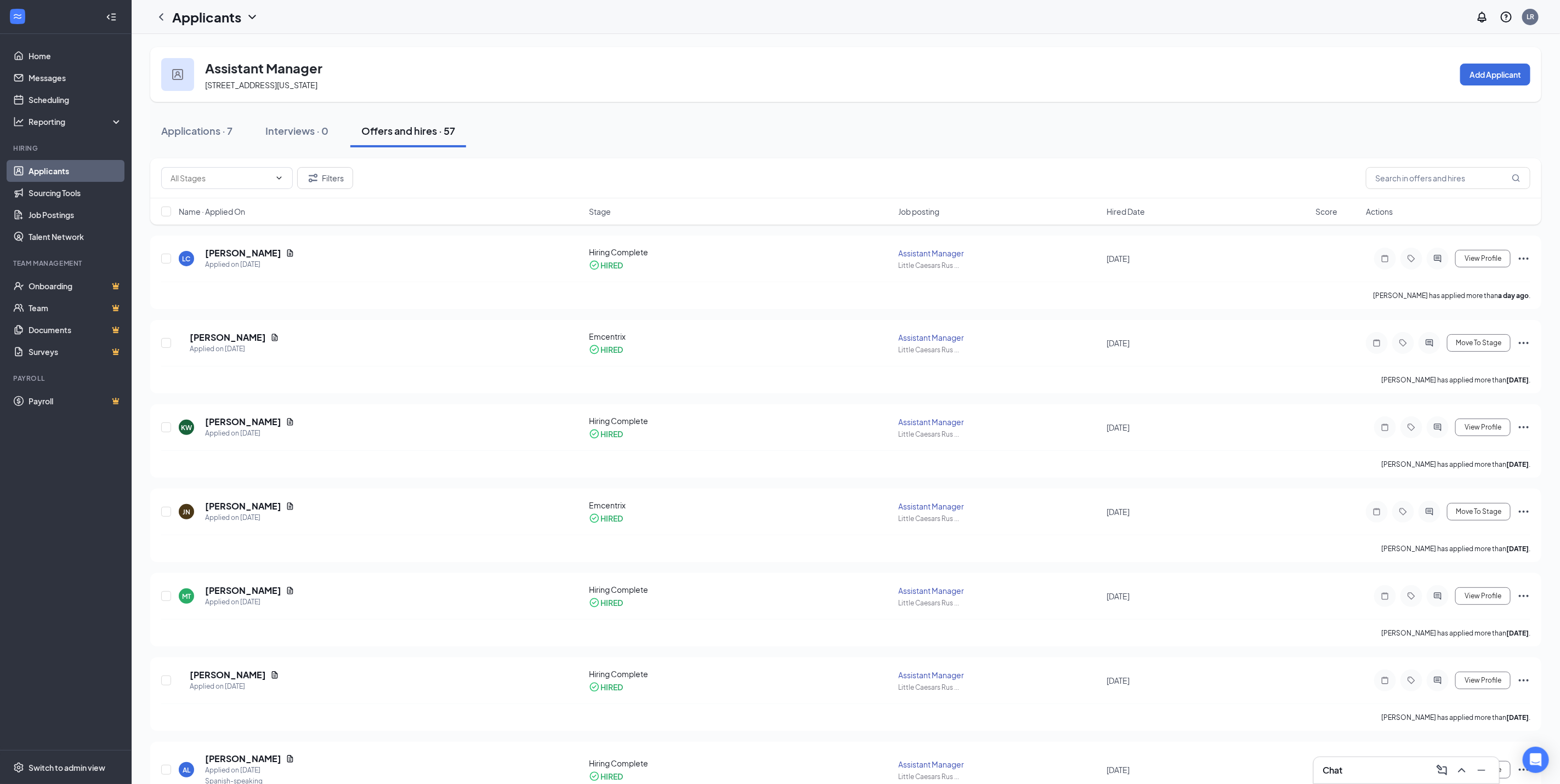
click at [244, 87] on span "[STREET_ADDRESS][US_STATE]" at bounding box center [261, 84] width 112 height 10
click at [53, 172] on link "Applicants" at bounding box center [75, 171] width 94 height 22
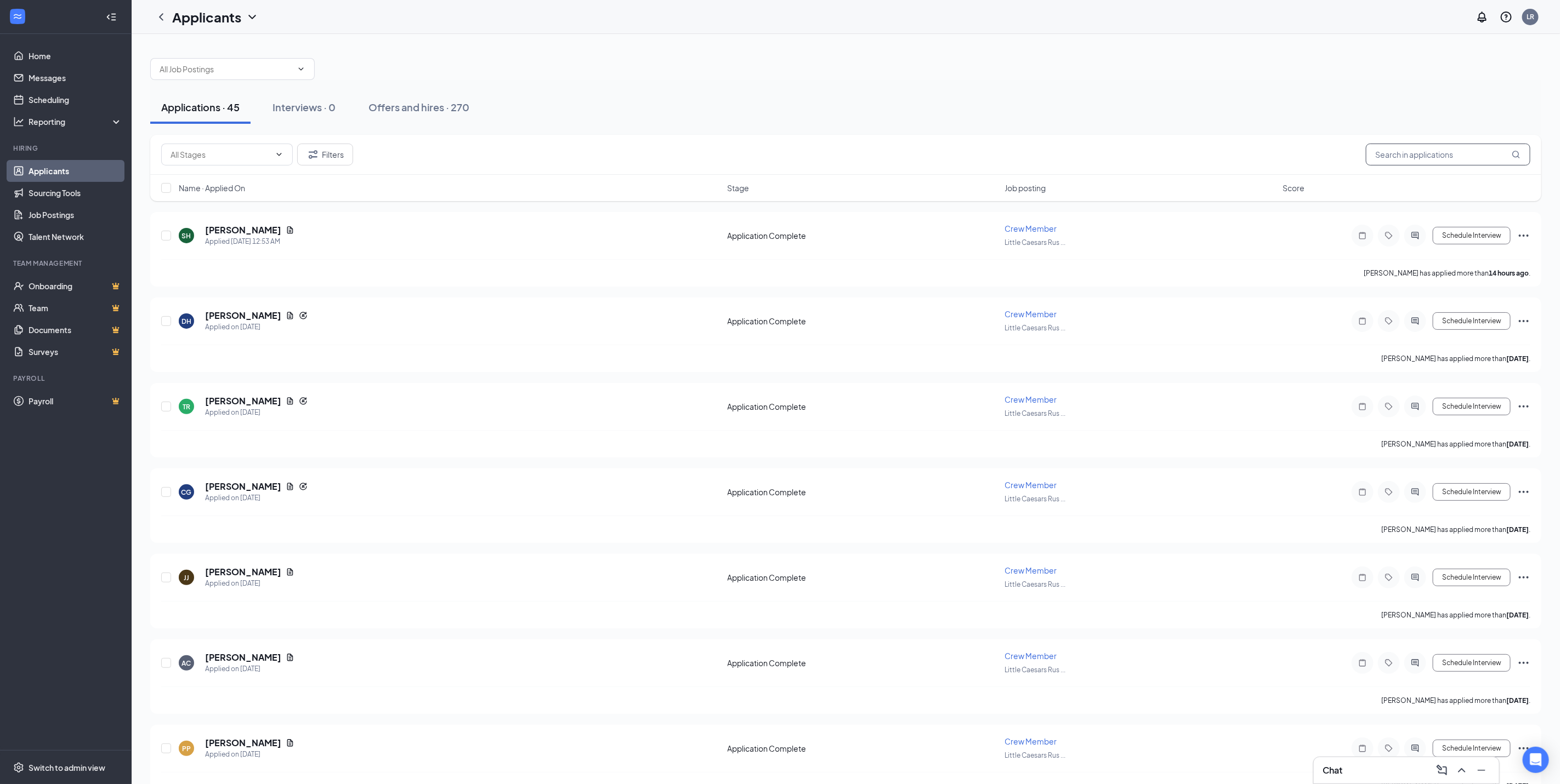
click at [1400, 147] on input "text" at bounding box center [1448, 154] width 164 height 22
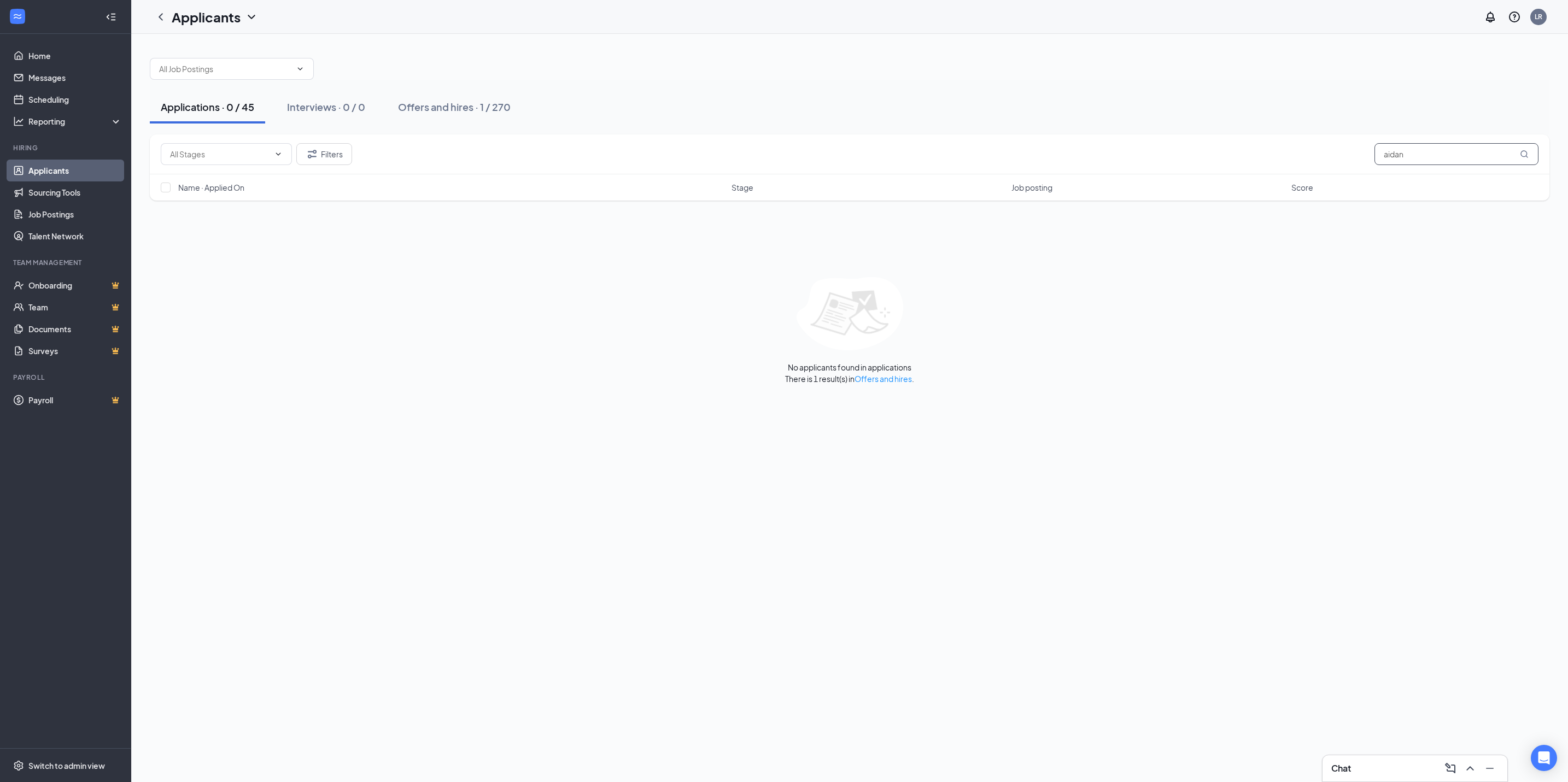
drag, startPoint x: 1445, startPoint y: 157, endPoint x: 1260, endPoint y: 172, distance: 185.6
click at [1260, 172] on div "Filters aidan" at bounding box center [850, 155] width 1400 height 40
drag, startPoint x: 1448, startPoint y: 156, endPoint x: 1115, endPoint y: 157, distance: 333.0
click at [1115, 157] on div "Filters simposon" at bounding box center [849, 154] width 1378 height 22
drag, startPoint x: 1430, startPoint y: 158, endPoint x: 1358, endPoint y: 172, distance: 73.3
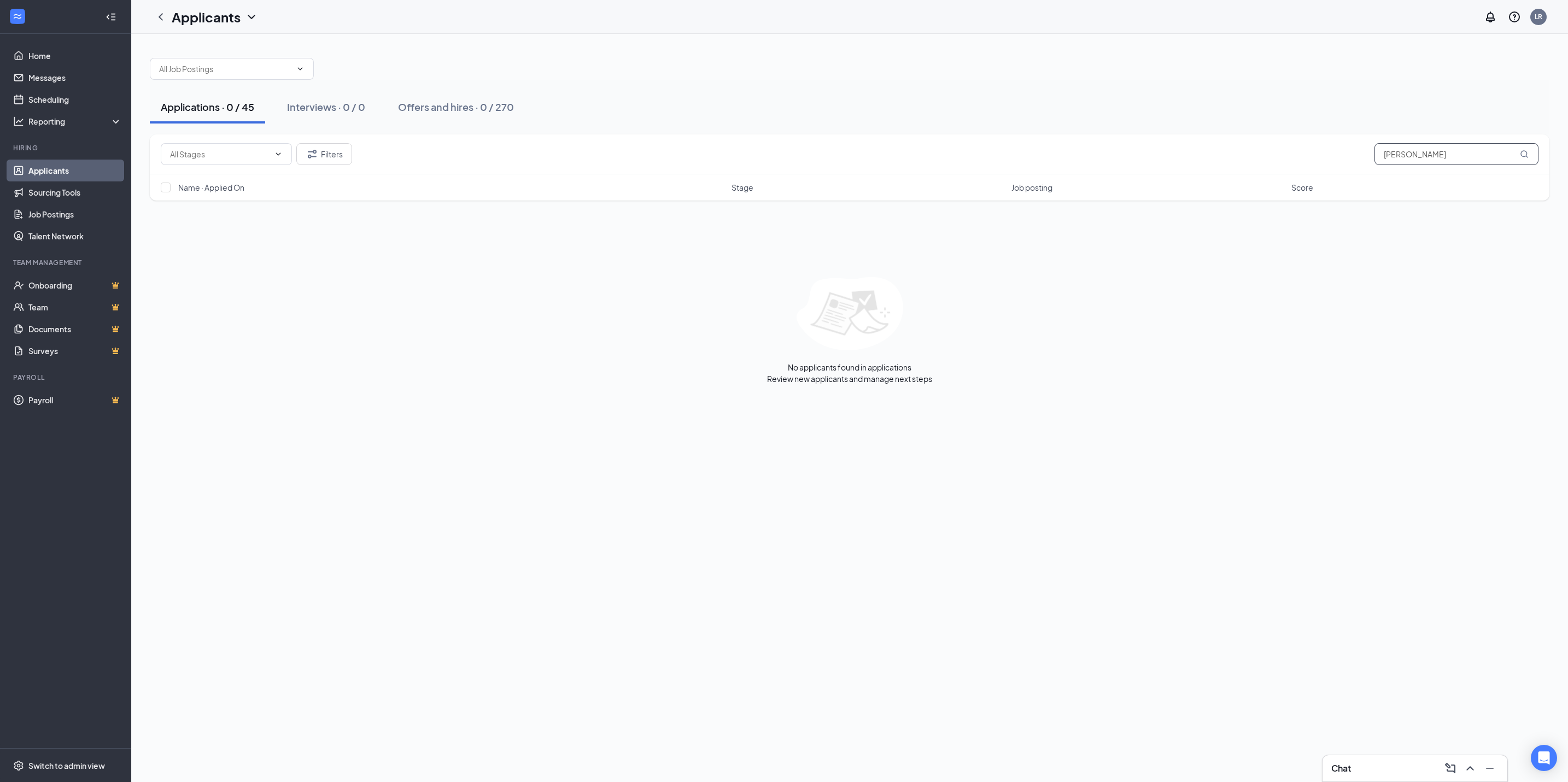
click at [1358, 172] on div "Filters [PERSON_NAME]" at bounding box center [850, 155] width 1400 height 40
type input "toijean"
drag, startPoint x: 1435, startPoint y: 149, endPoint x: 1291, endPoint y: 148, distance: 144.0
click at [1292, 148] on div "Filters toijean" at bounding box center [849, 154] width 1378 height 22
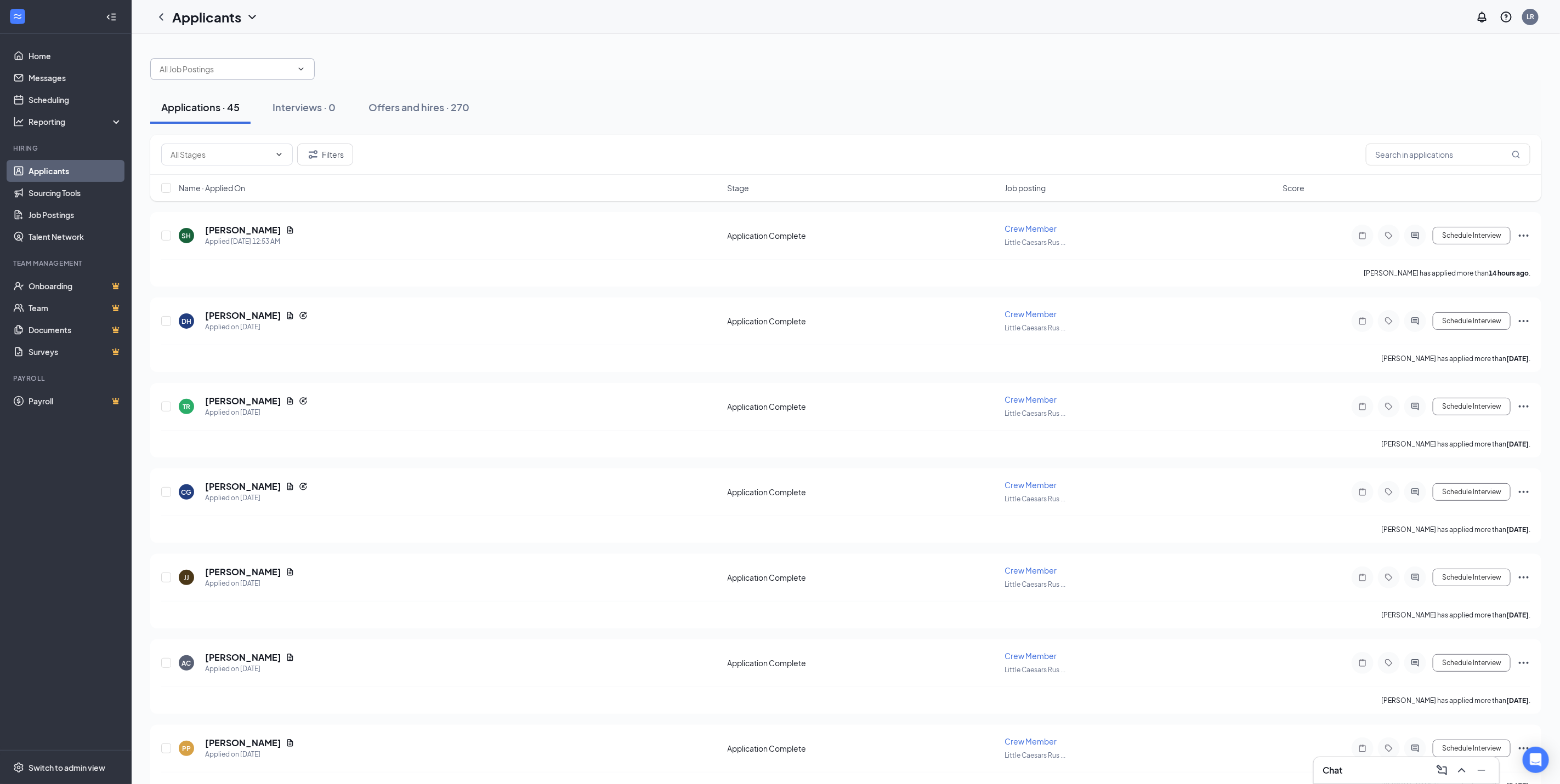
click at [306, 69] on span at bounding box center [232, 68] width 164 height 22
click at [301, 73] on icon "ChevronUp" at bounding box center [301, 68] width 9 height 9
click at [1418, 156] on input "text" at bounding box center [1448, 154] width 164 height 22
type input "[PERSON_NAME]"
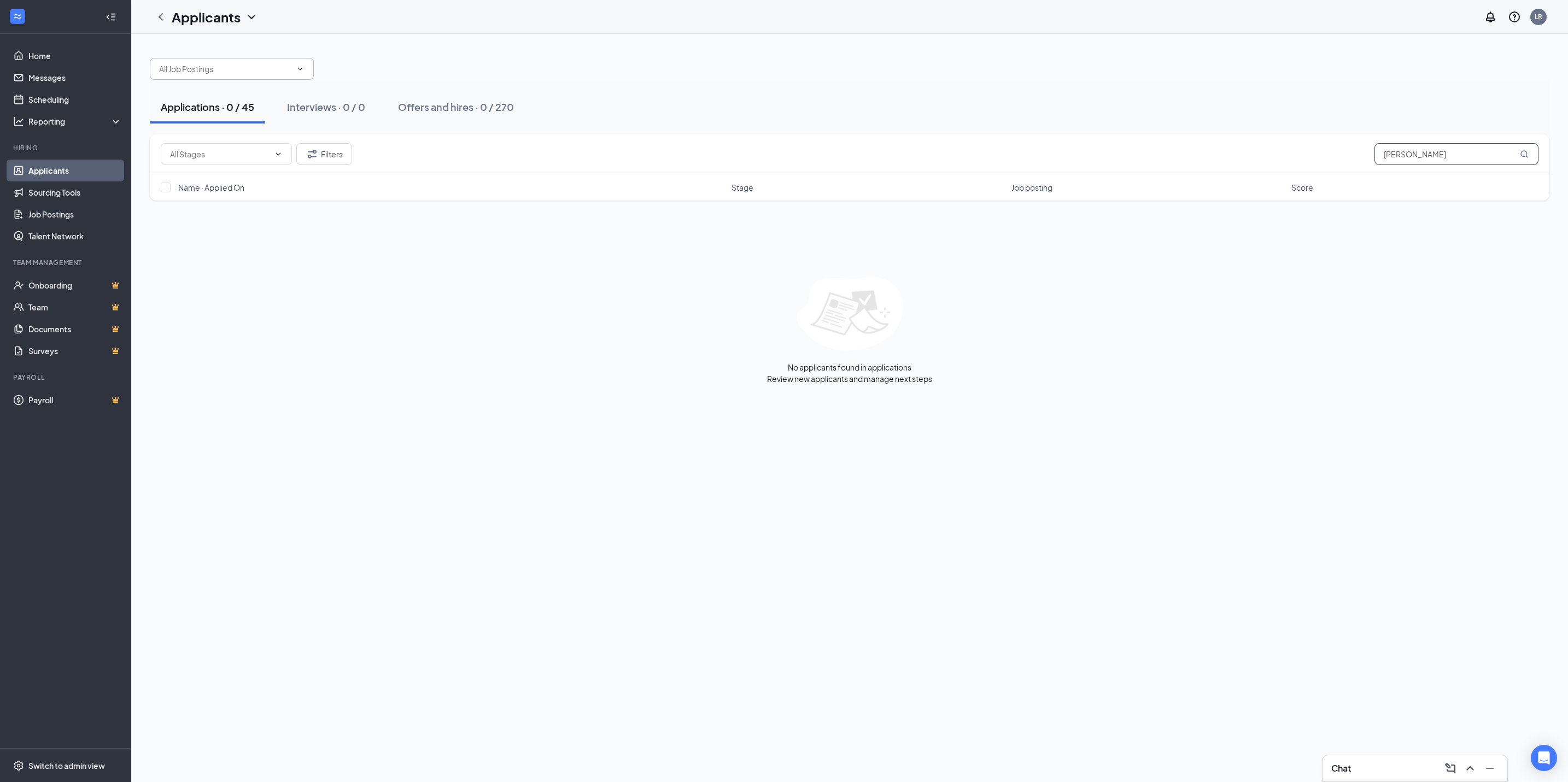
drag, startPoint x: 1415, startPoint y: 157, endPoint x: 1261, endPoint y: 154, distance: 154.0
click at [1264, 156] on div "Filters [PERSON_NAME]" at bounding box center [849, 154] width 1378 height 22
